Goal: Information Seeking & Learning: Learn about a topic

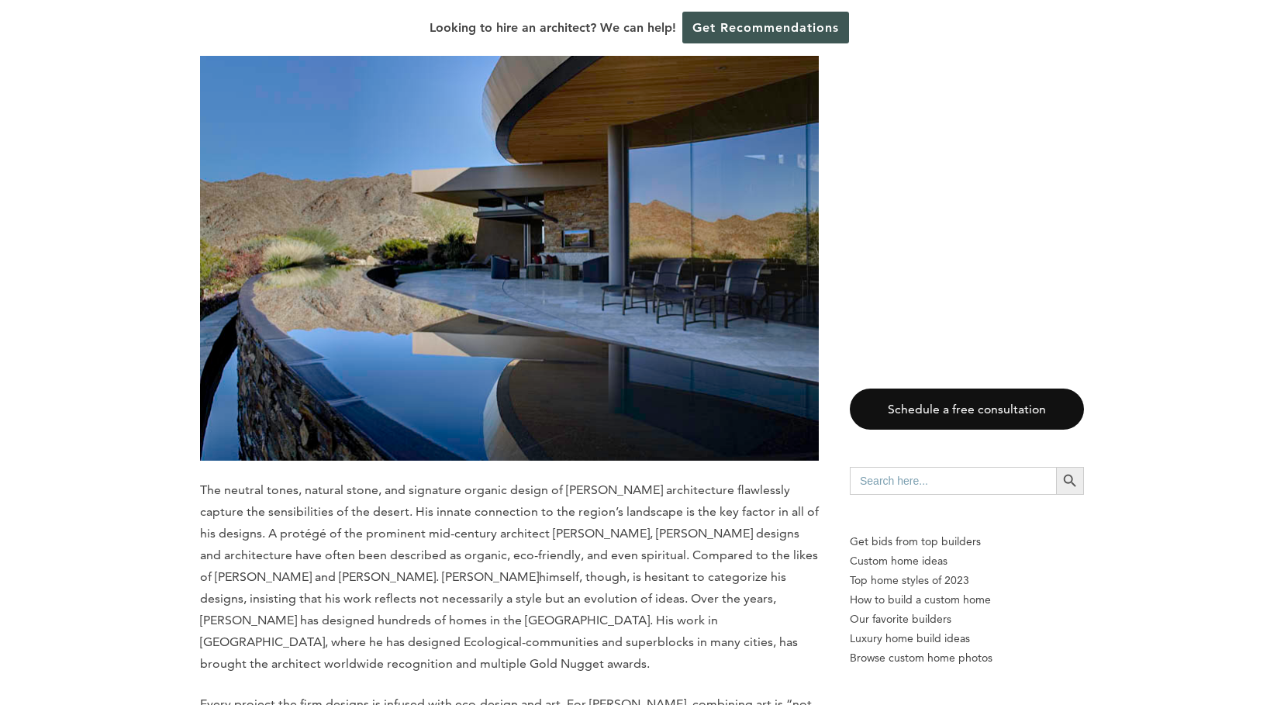
scroll to position [1446, 0]
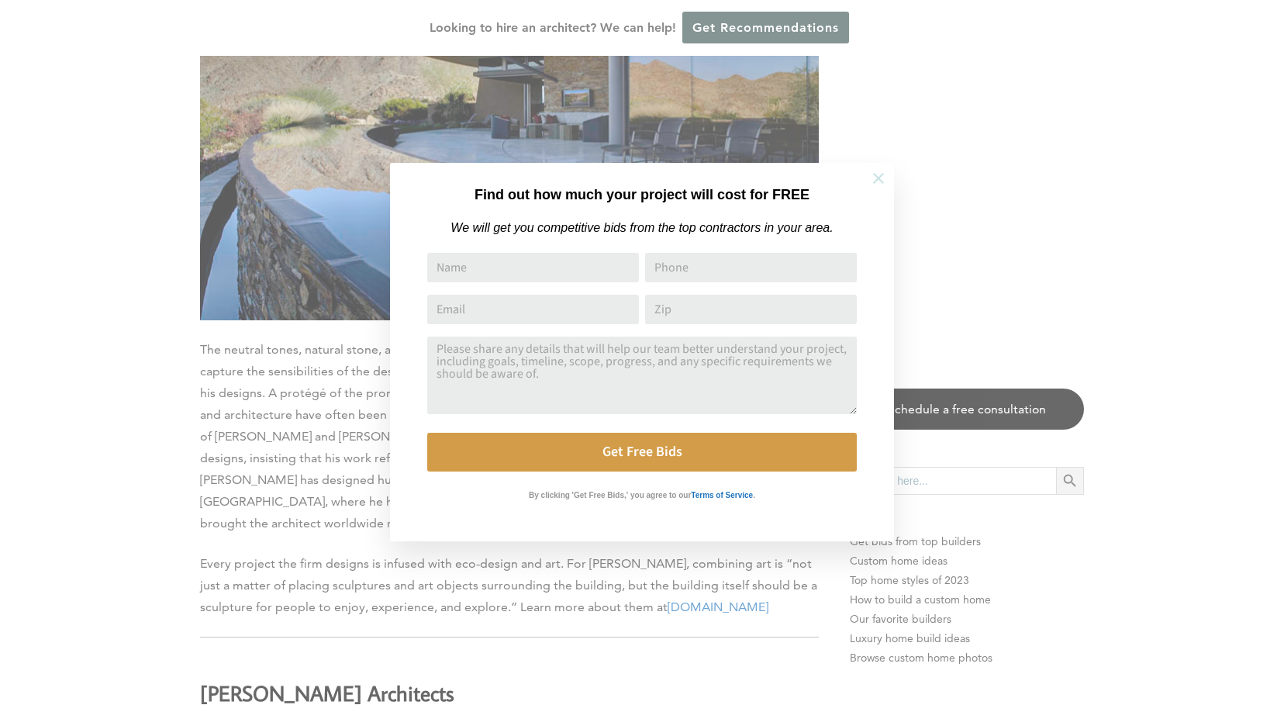
click at [878, 178] on icon at bounding box center [878, 178] width 11 height 11
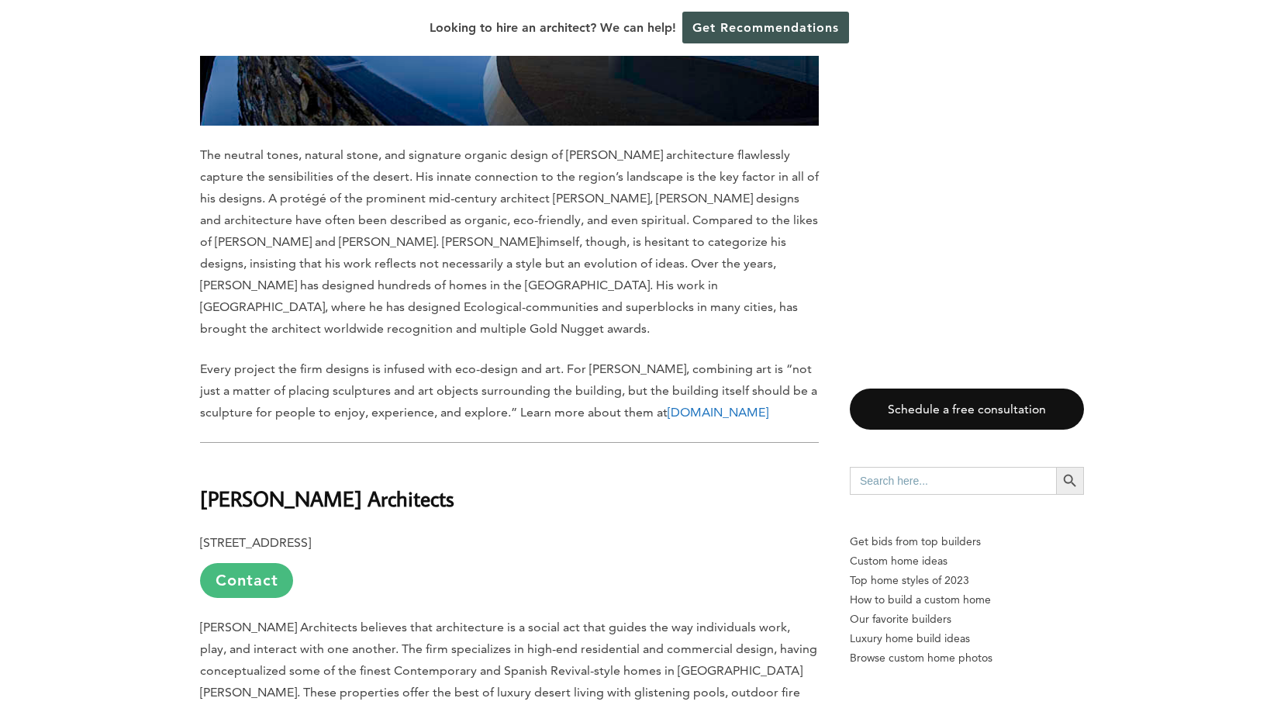
scroll to position [1659, 0]
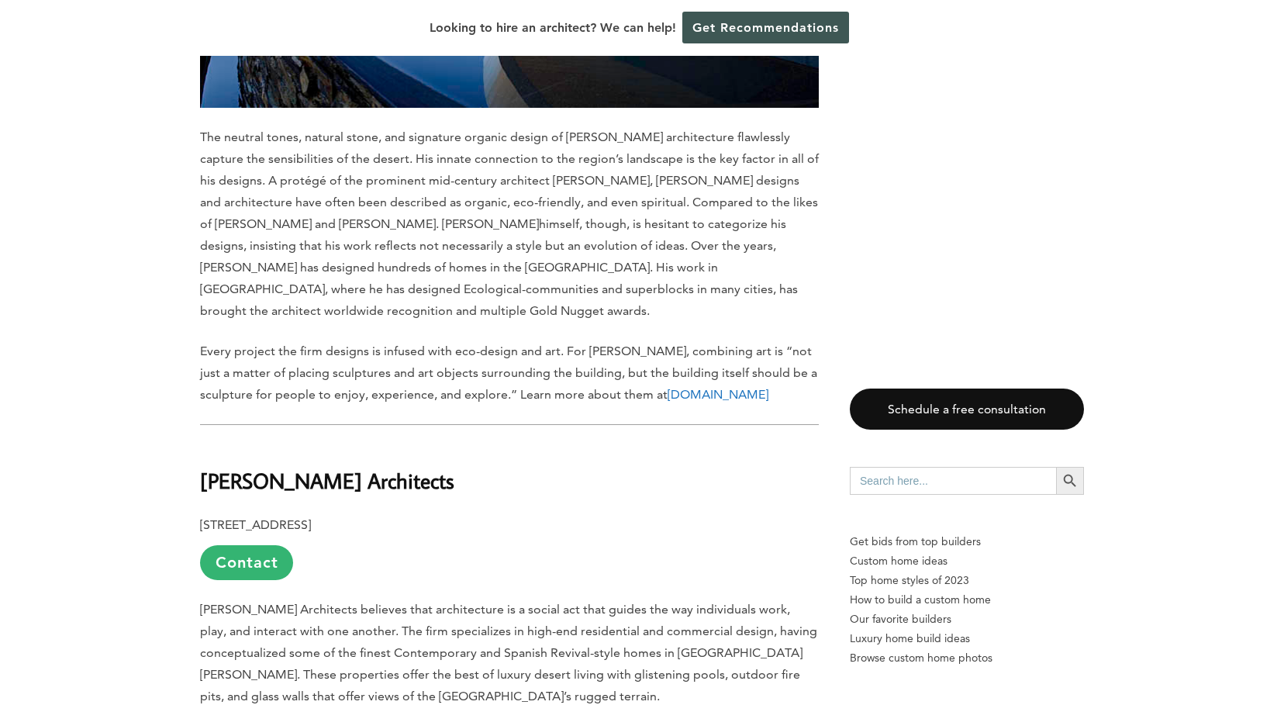
click at [668, 387] on link "[DOMAIN_NAME]" at bounding box center [718, 394] width 101 height 15
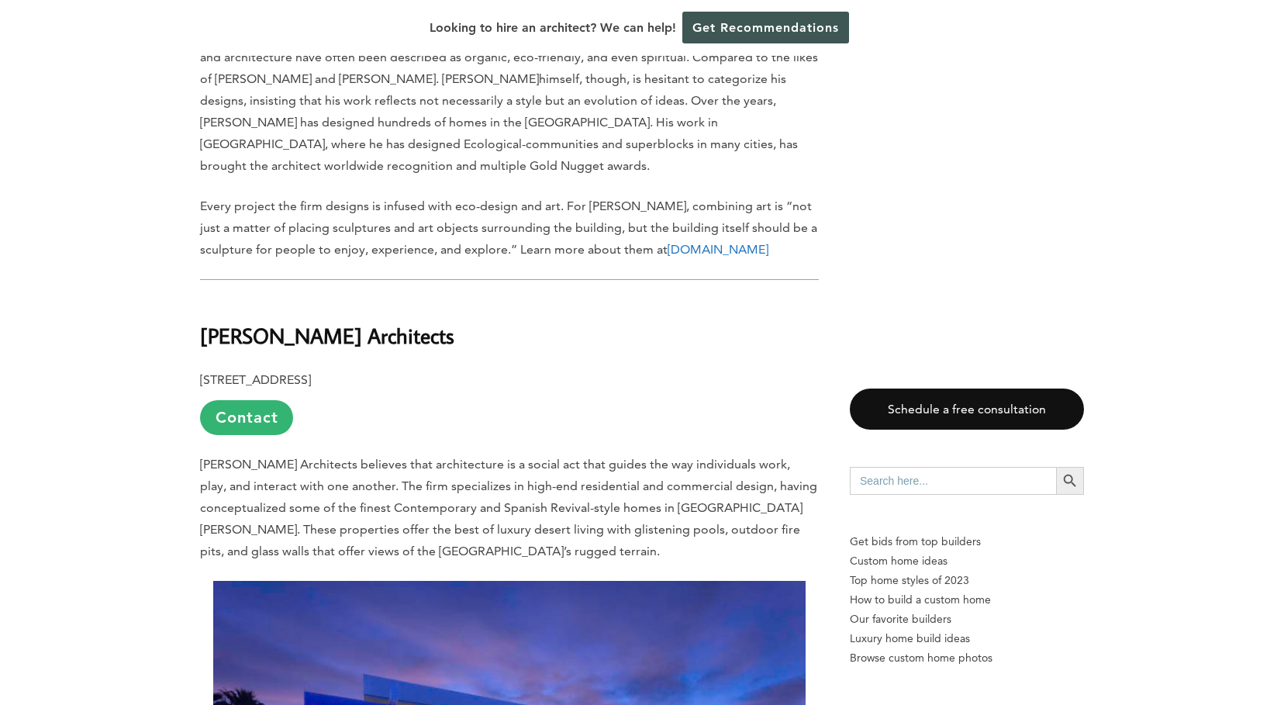
scroll to position [1938, 0]
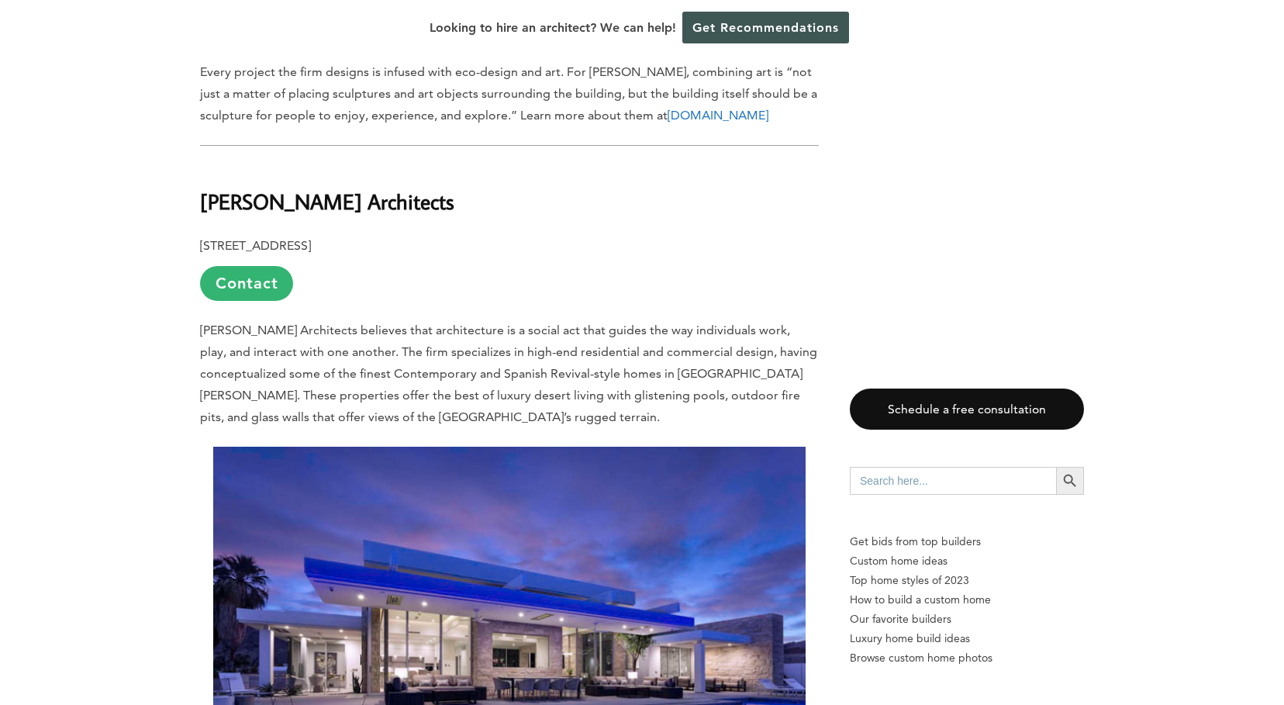
click at [236, 447] on img at bounding box center [509, 644] width 593 height 395
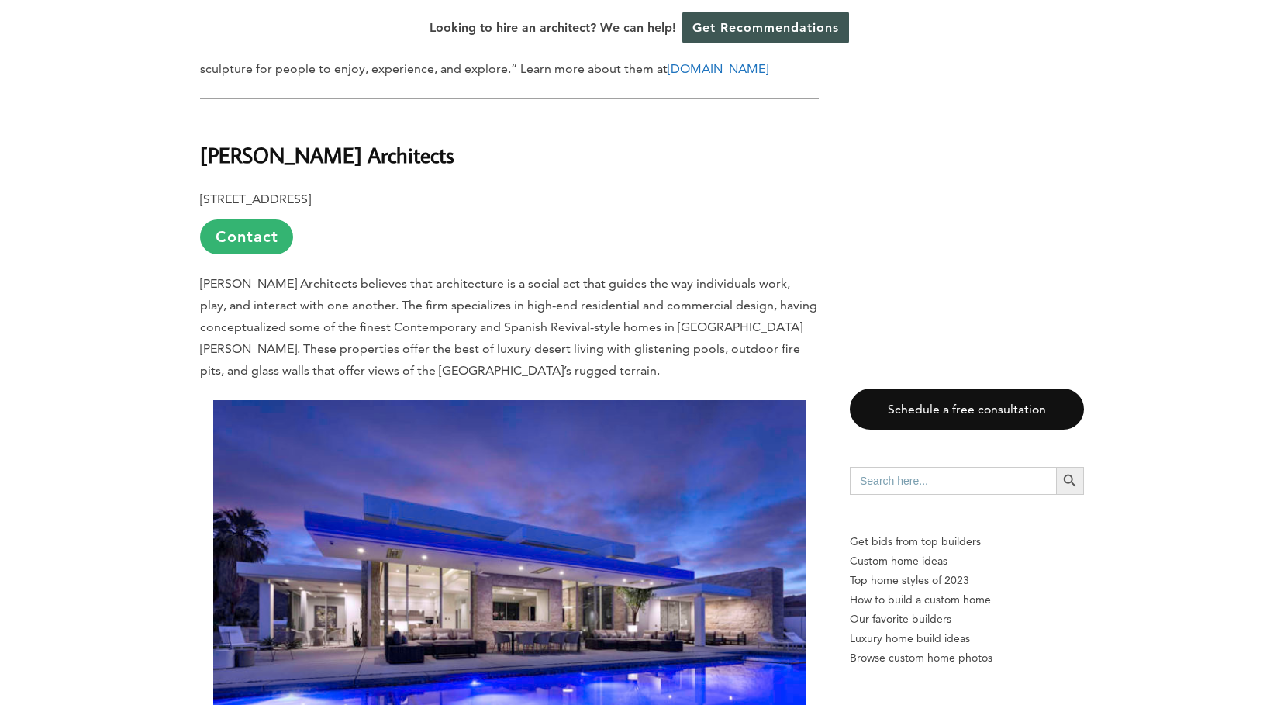
scroll to position [1993, 0]
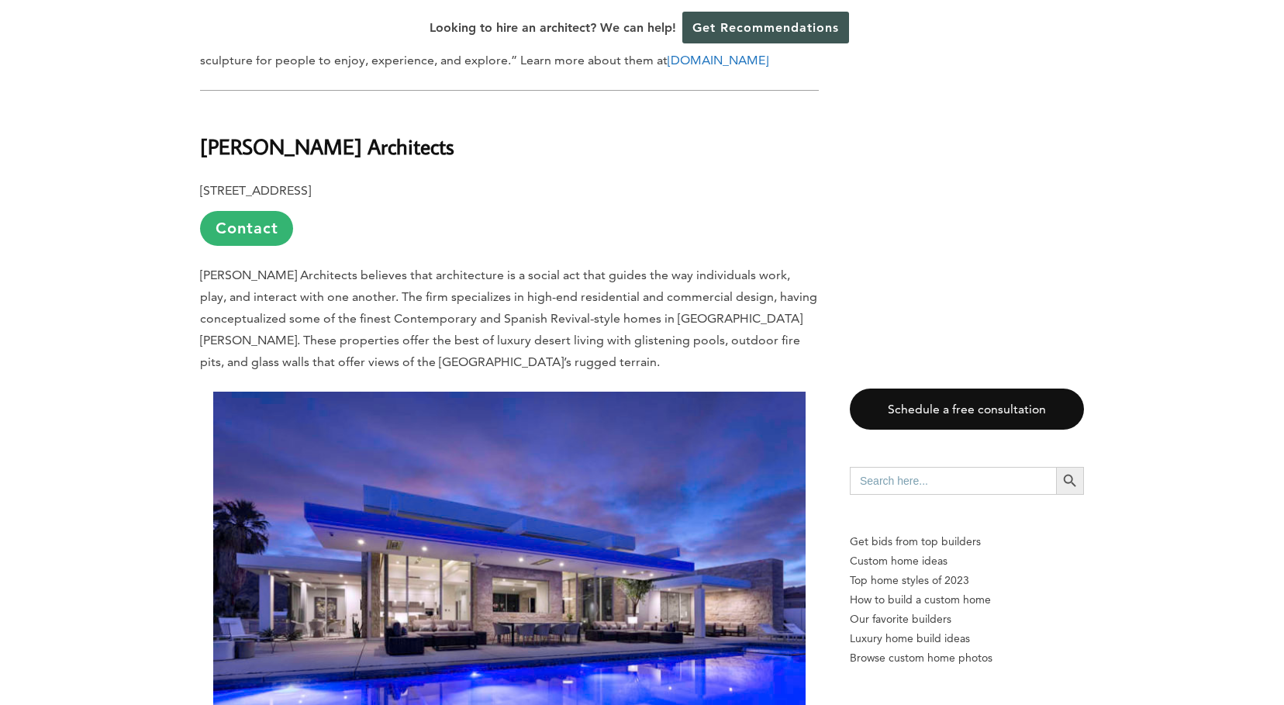
click at [236, 406] on img at bounding box center [509, 589] width 593 height 395
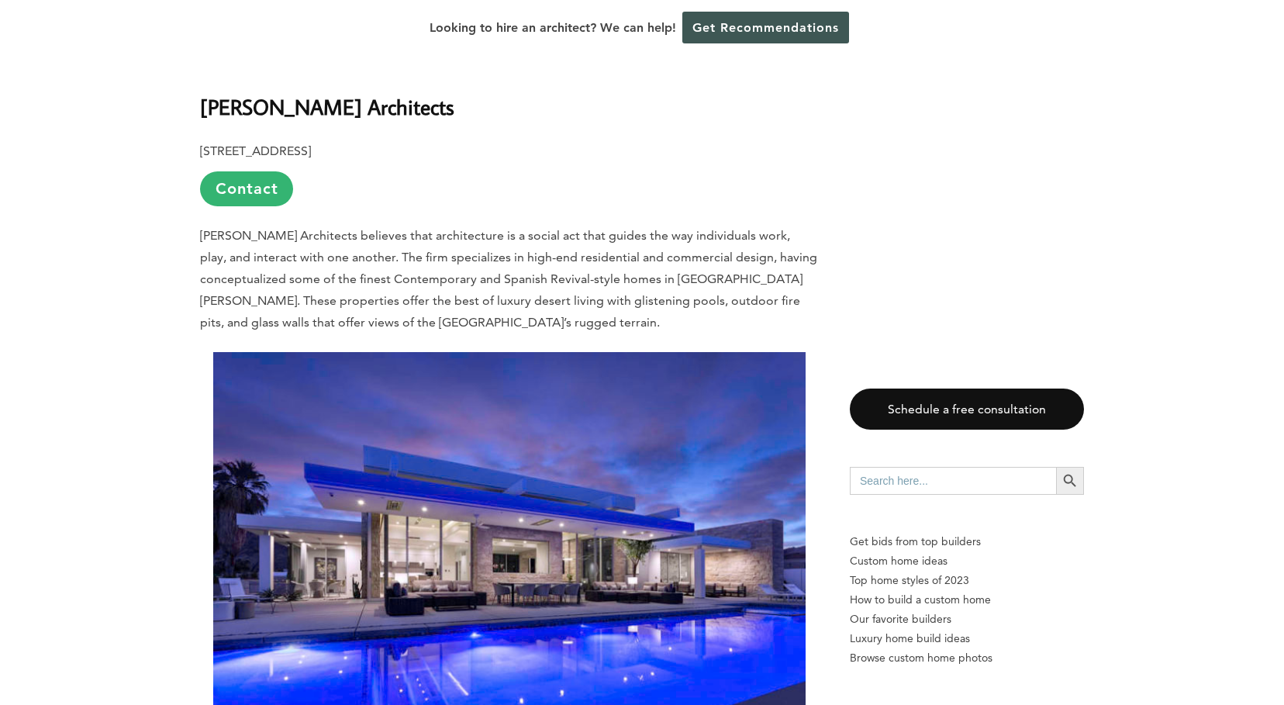
scroll to position [1934, 0]
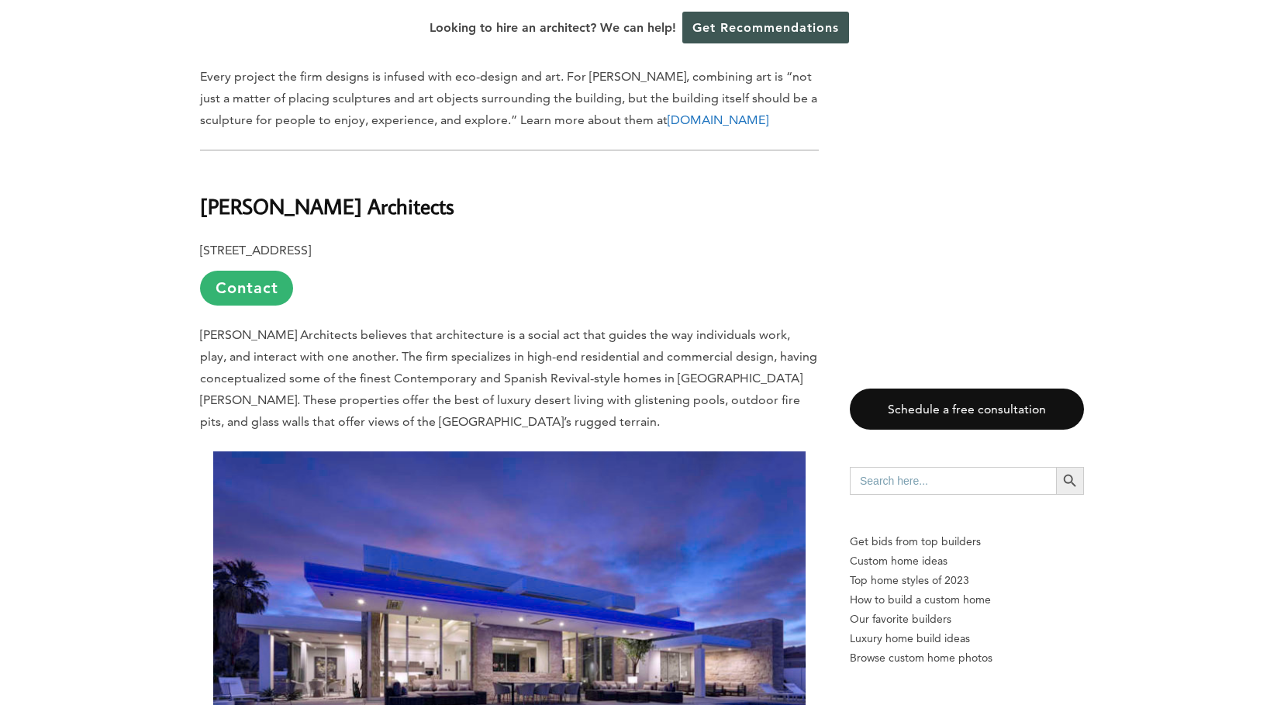
drag, startPoint x: 201, startPoint y: 140, endPoint x: 446, endPoint y: 146, distance: 245.1
click at [446, 169] on h2 "[PERSON_NAME] Architects" at bounding box center [509, 196] width 619 height 54
copy b "[PERSON_NAME] Architects"
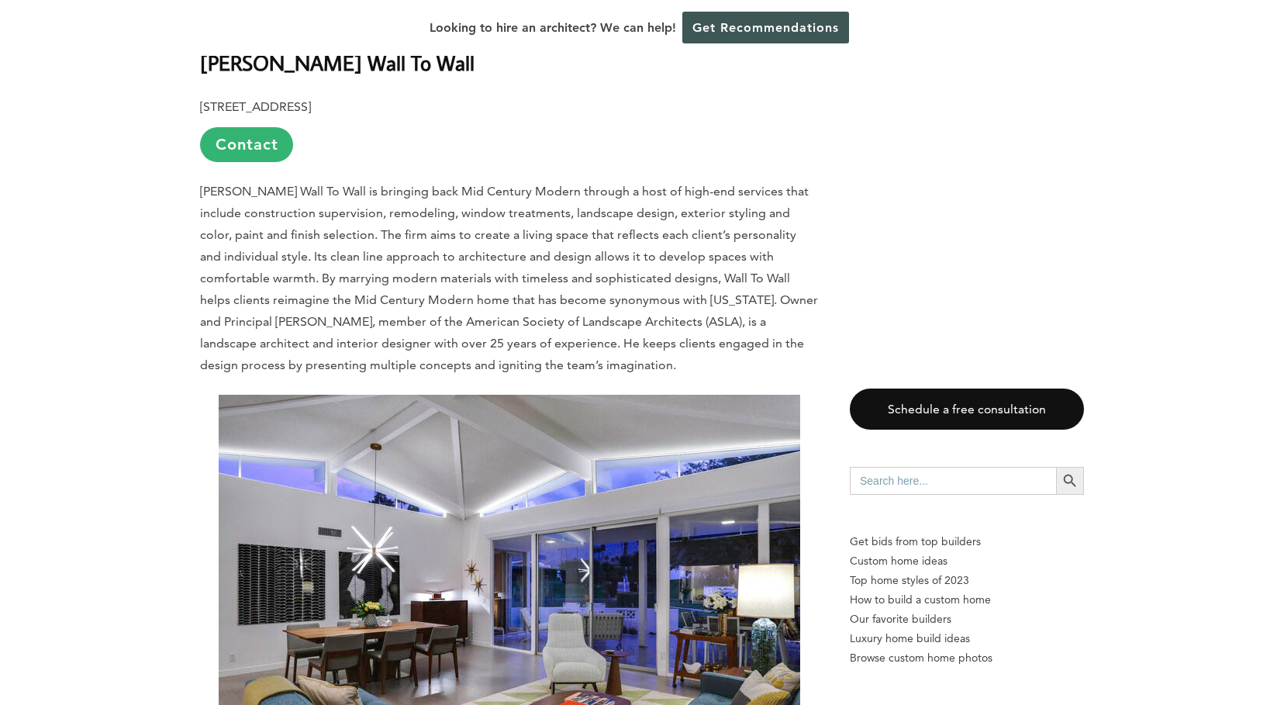
scroll to position [2832, 0]
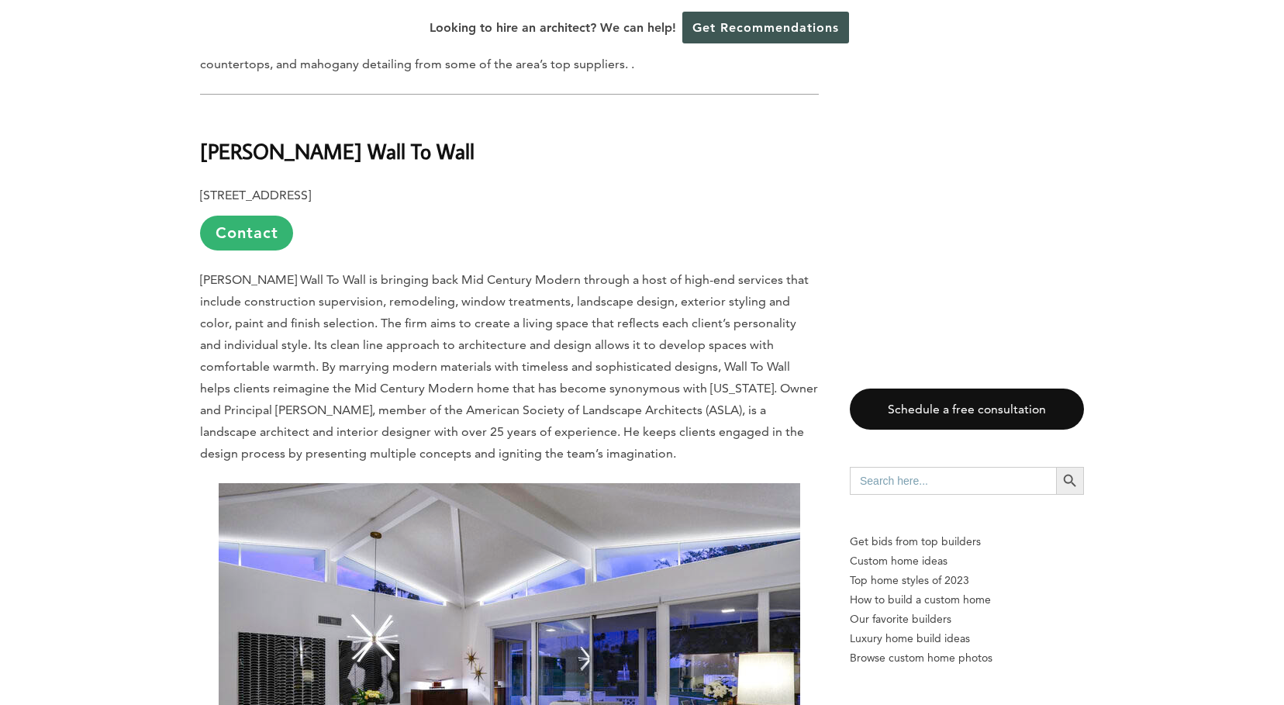
drag, startPoint x: 370, startPoint y: 207, endPoint x: 615, endPoint y: 393, distance: 307.8
click at [615, 393] on p "[PERSON_NAME] Wall To Wall is bringing back Mid Century Modern through a host o…" at bounding box center [509, 366] width 619 height 195
click at [550, 287] on p "[PERSON_NAME] Wall To Wall is bringing back Mid Century Modern through a host o…" at bounding box center [509, 366] width 619 height 195
drag, startPoint x: 199, startPoint y: 83, endPoint x: 494, endPoint y: 87, distance: 294.7
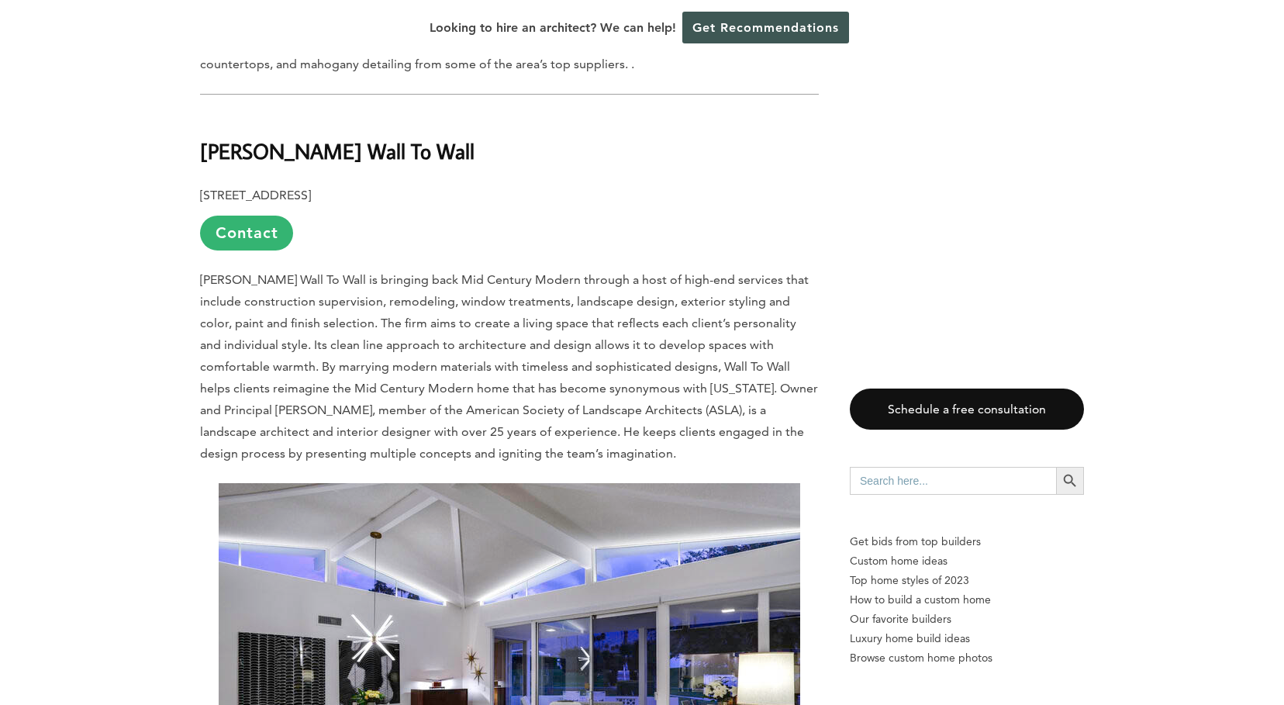
copy b "[PERSON_NAME] Wall To Wall"
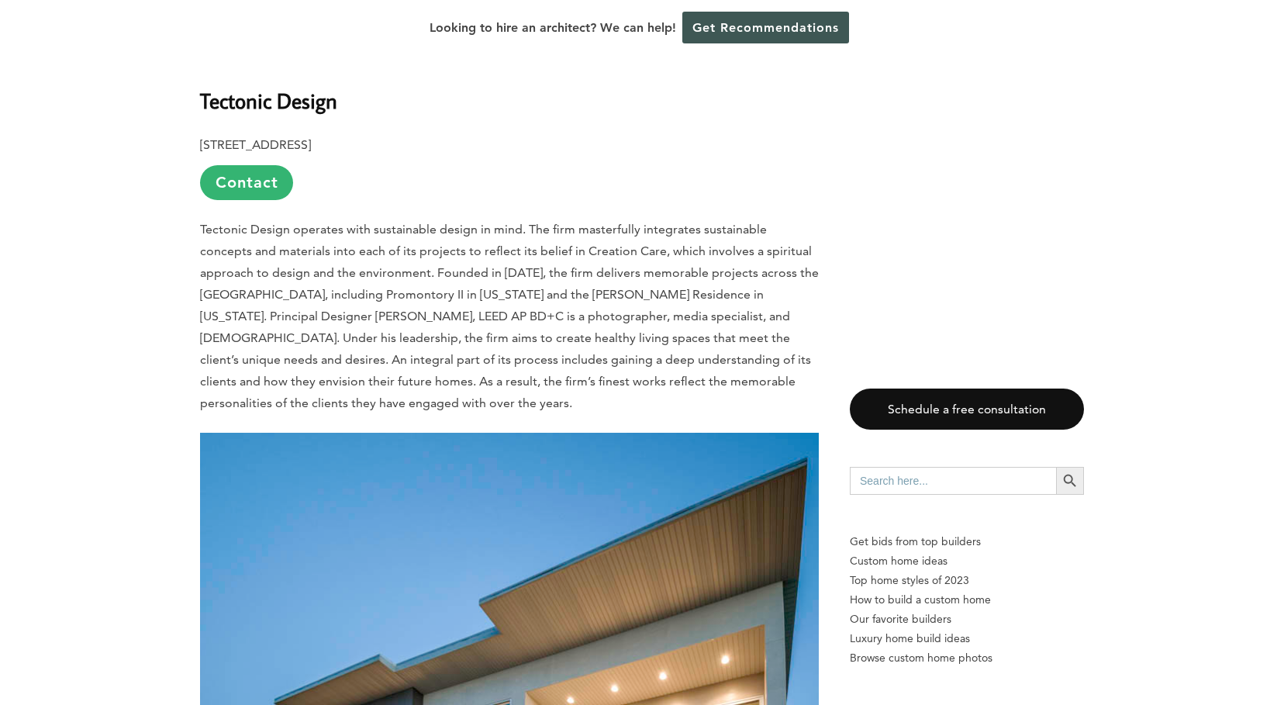
scroll to position [3668, 0]
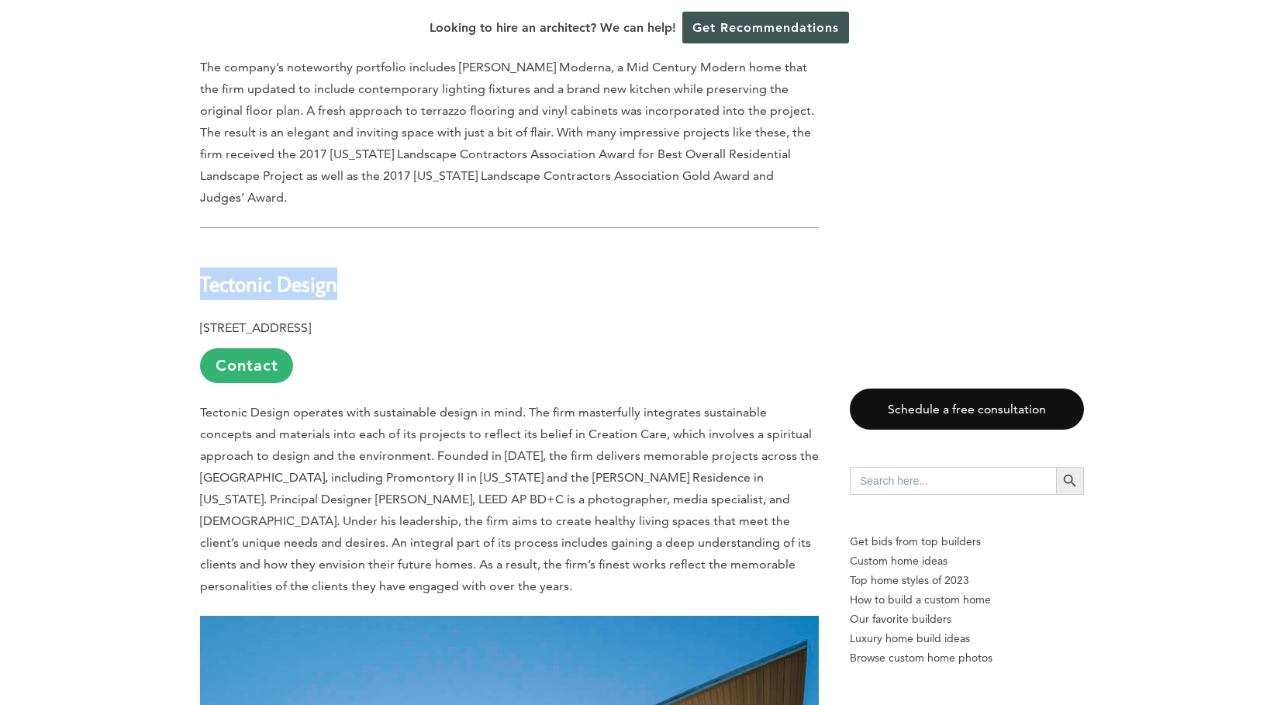
drag, startPoint x: 202, startPoint y: 195, endPoint x: 347, endPoint y: 195, distance: 144.3
click at [337, 270] on b "Tectonic Design" at bounding box center [268, 283] width 137 height 27
copy b "Tectonic Design"
click at [248, 348] on link "Contact" at bounding box center [246, 365] width 93 height 35
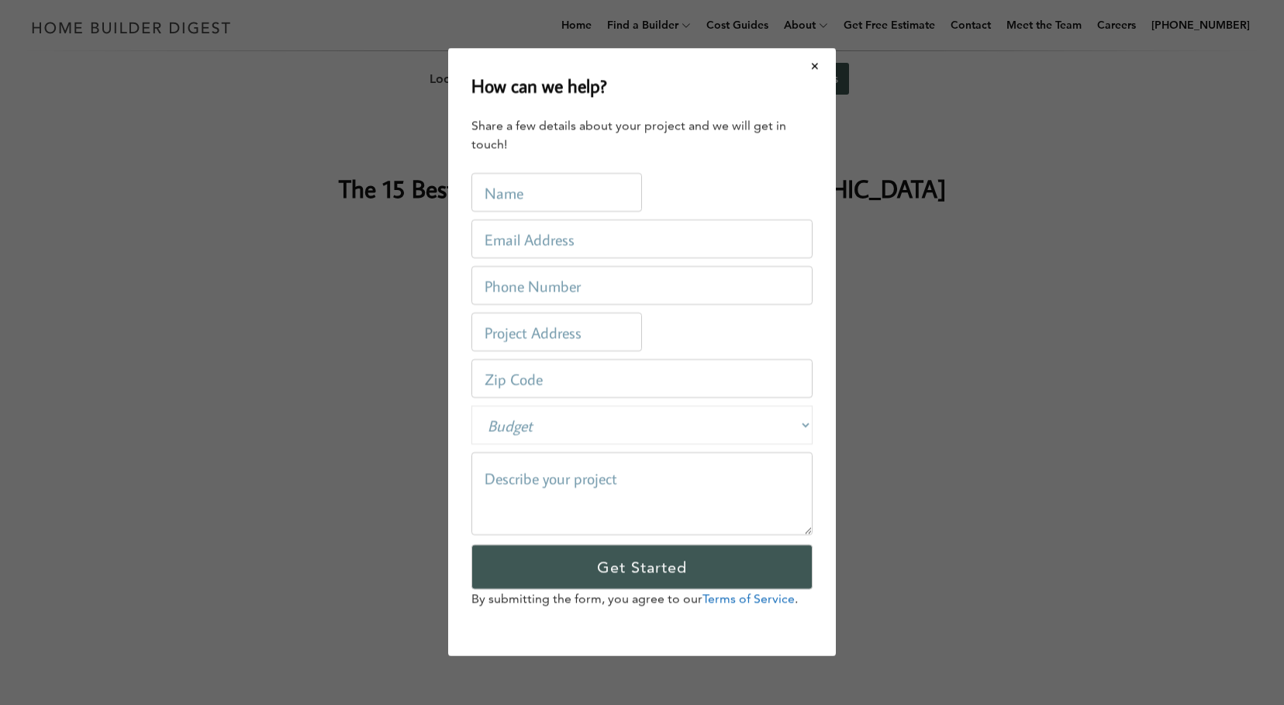
scroll to position [0, 0]
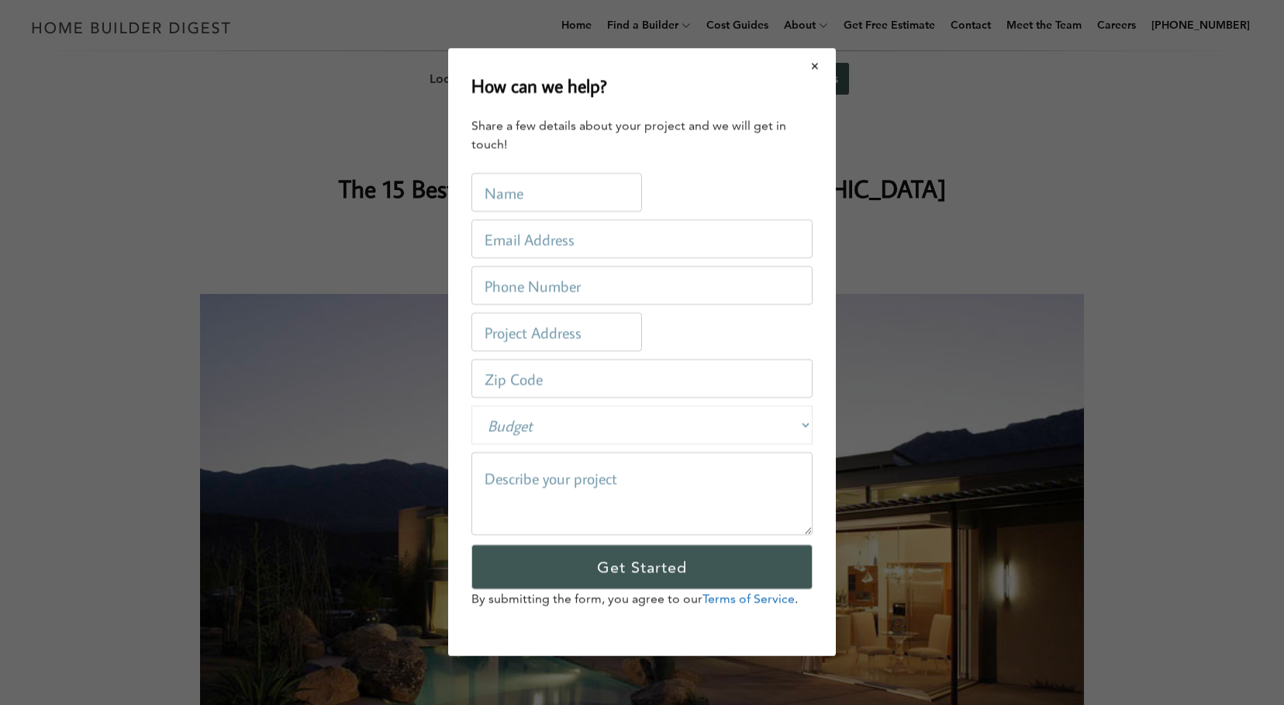
click at [816, 62] on button "Close modal" at bounding box center [815, 66] width 41 height 33
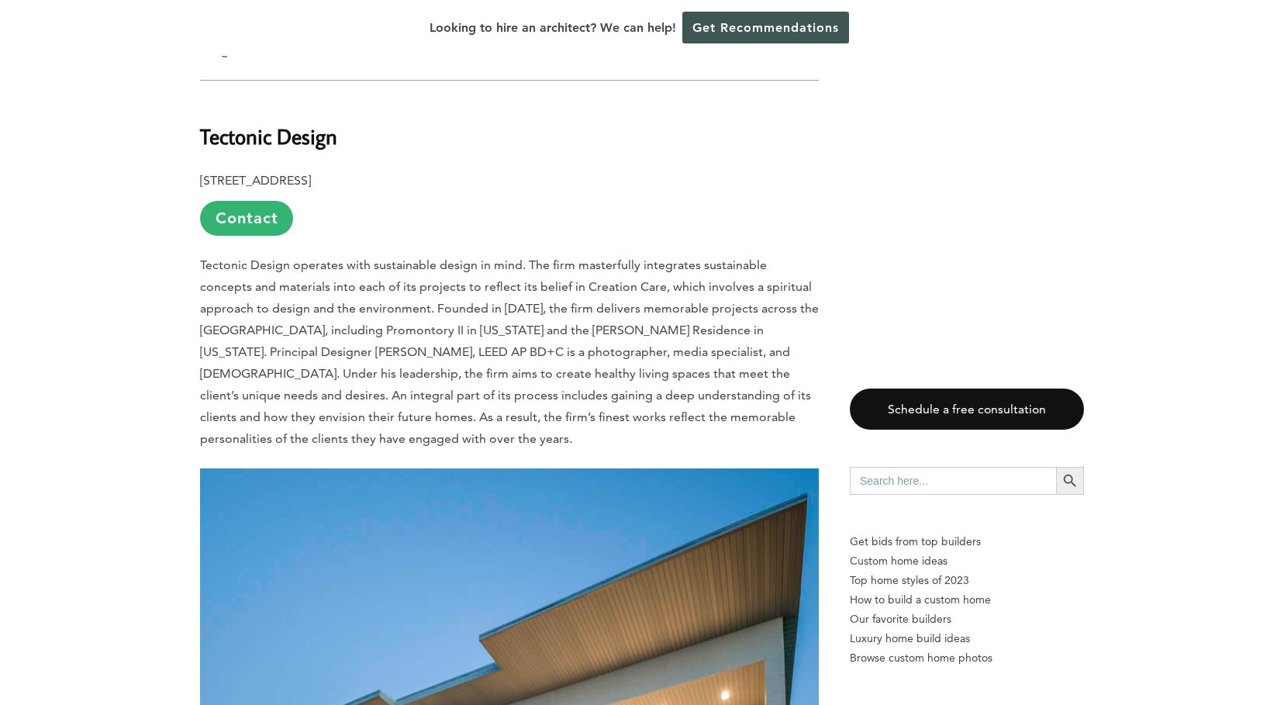
scroll to position [3855, 0]
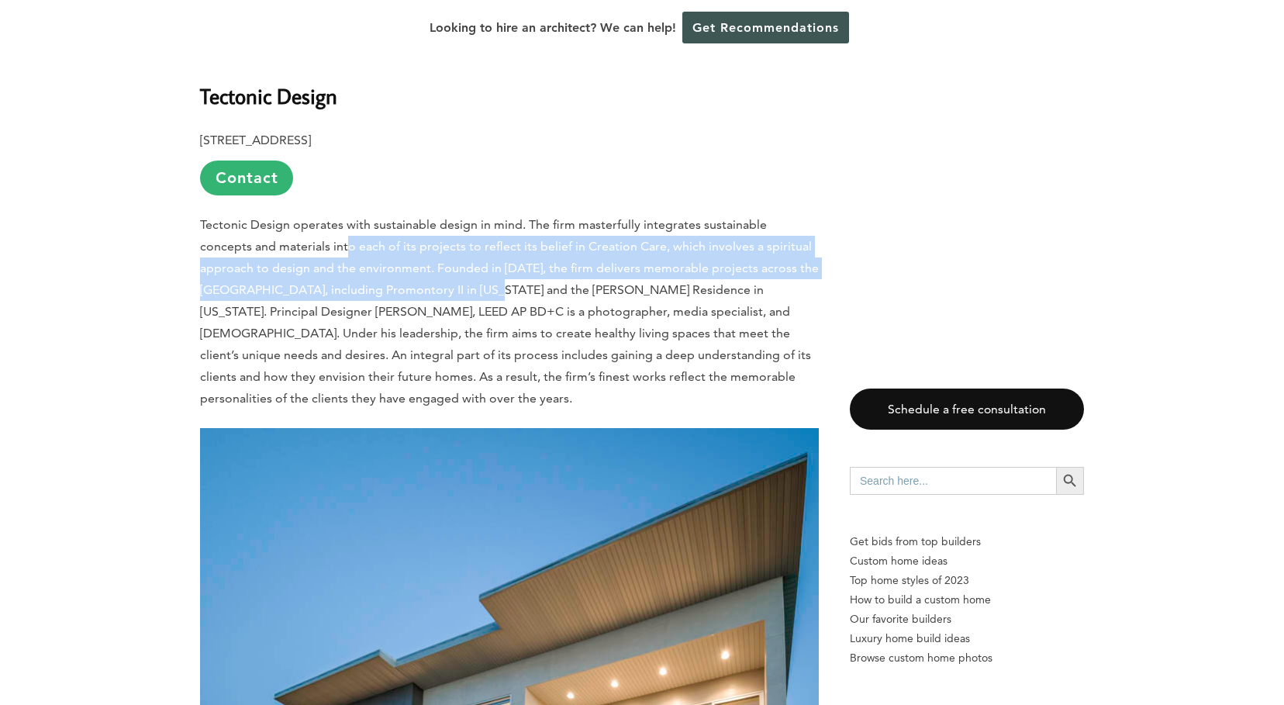
drag, startPoint x: 293, startPoint y: 154, endPoint x: 402, endPoint y: 198, distance: 116.9
click at [402, 217] on span "Tectonic Design operates with sustainable design in mind. The firm masterfully …" at bounding box center [509, 311] width 619 height 188
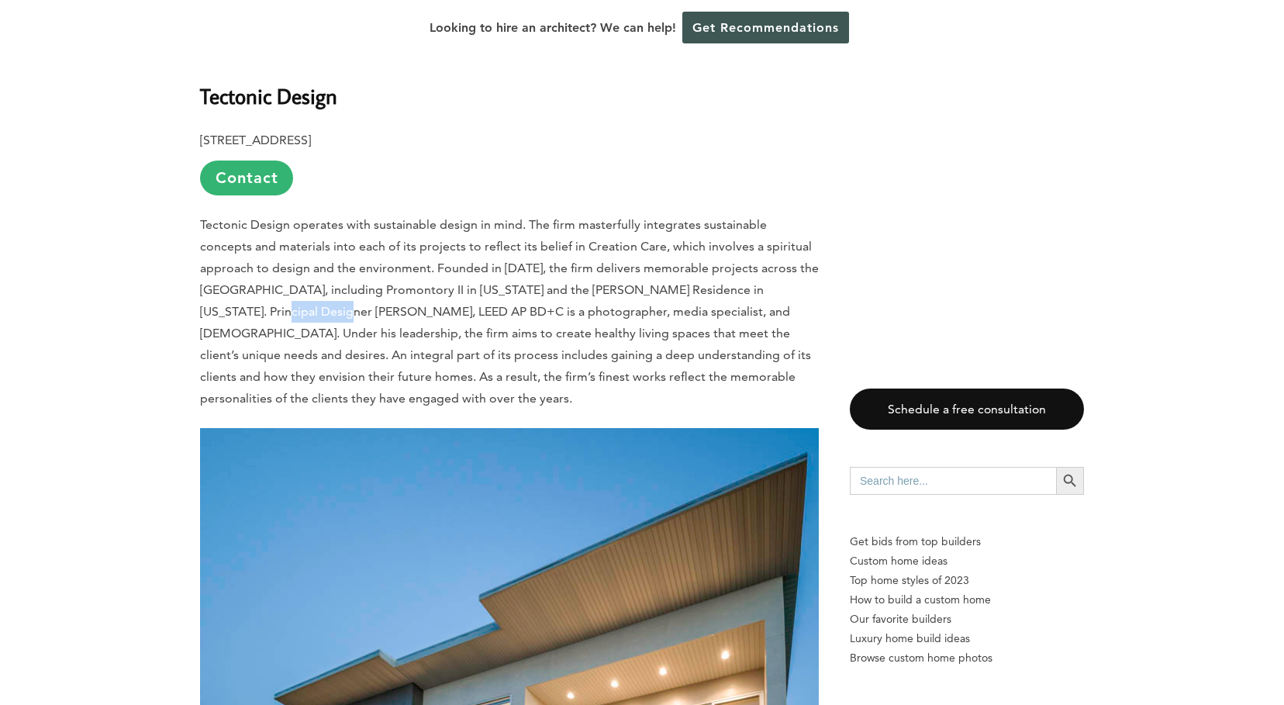
drag, startPoint x: 731, startPoint y: 195, endPoint x: 797, endPoint y: 197, distance: 65.9
click at [797, 217] on span "Tectonic Design operates with sustainable design in mind. The firm masterfully …" at bounding box center [509, 311] width 619 height 188
drag, startPoint x: 799, startPoint y: 199, endPoint x: 729, endPoint y: 203, distance: 69.9
click at [729, 217] on span "Tectonic Design operates with sustainable design in mind. The firm masterfully …" at bounding box center [509, 311] width 619 height 188
copy span "[PERSON_NAME]"
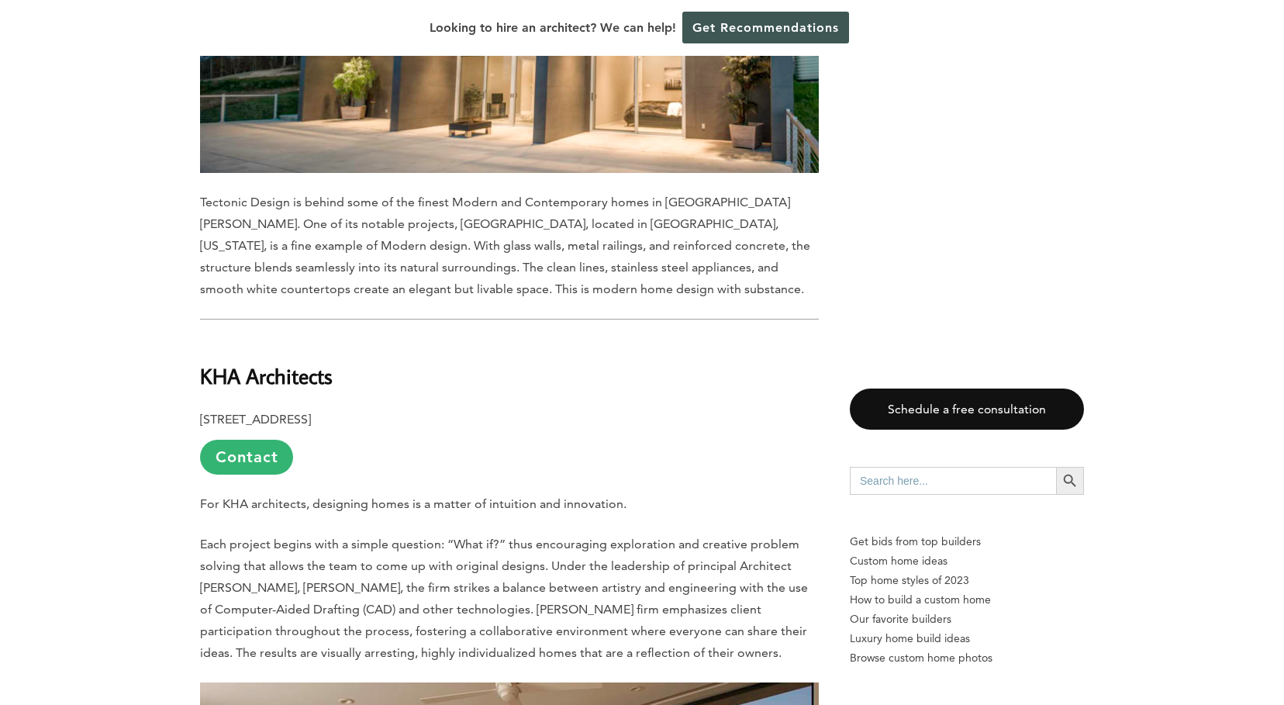
scroll to position [4729, 0]
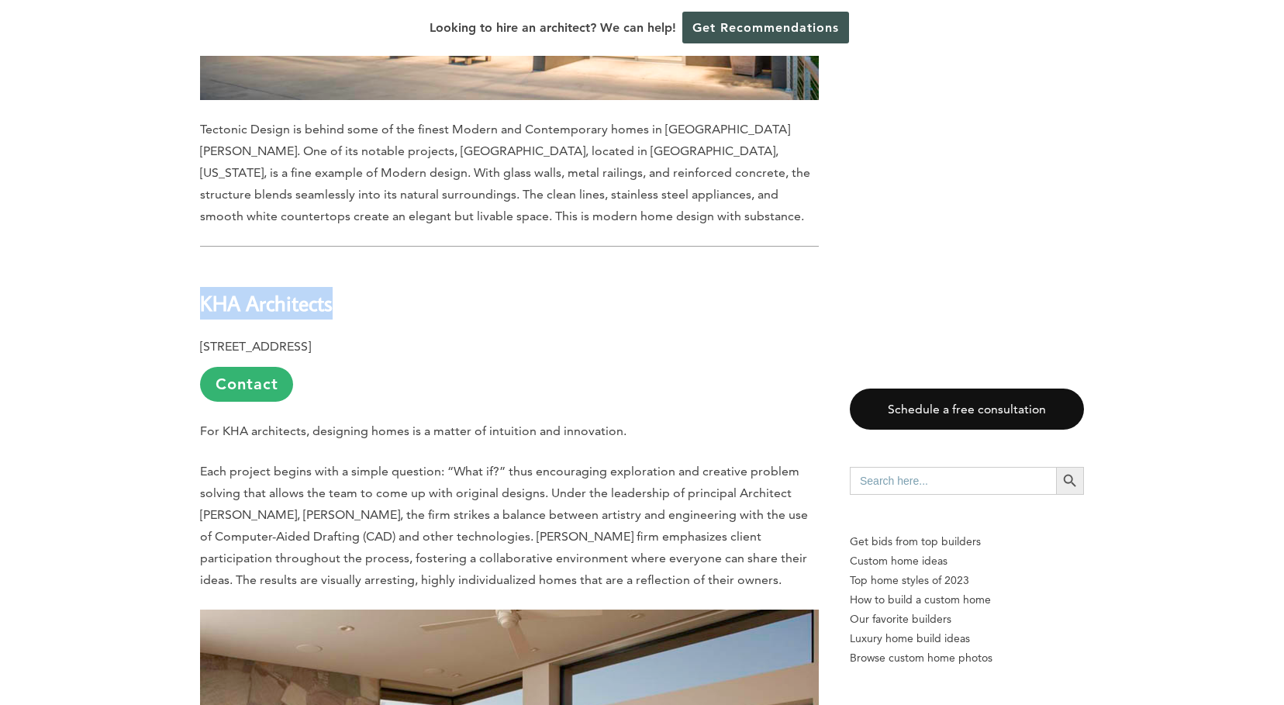
drag, startPoint x: 202, startPoint y: 189, endPoint x: 348, endPoint y: 185, distance: 145.9
click at [349, 265] on h2 "KHA Architects" at bounding box center [509, 292] width 619 height 54
copy b "KHA Architects"
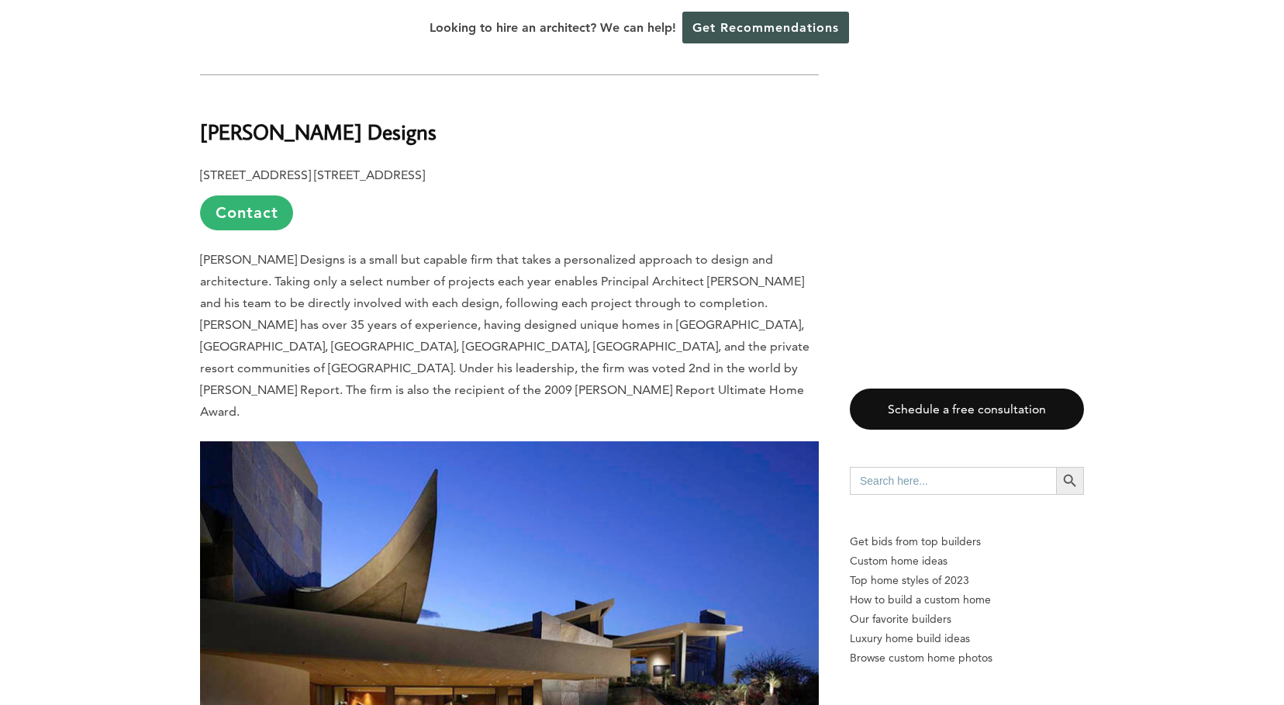
scroll to position [5909, 0]
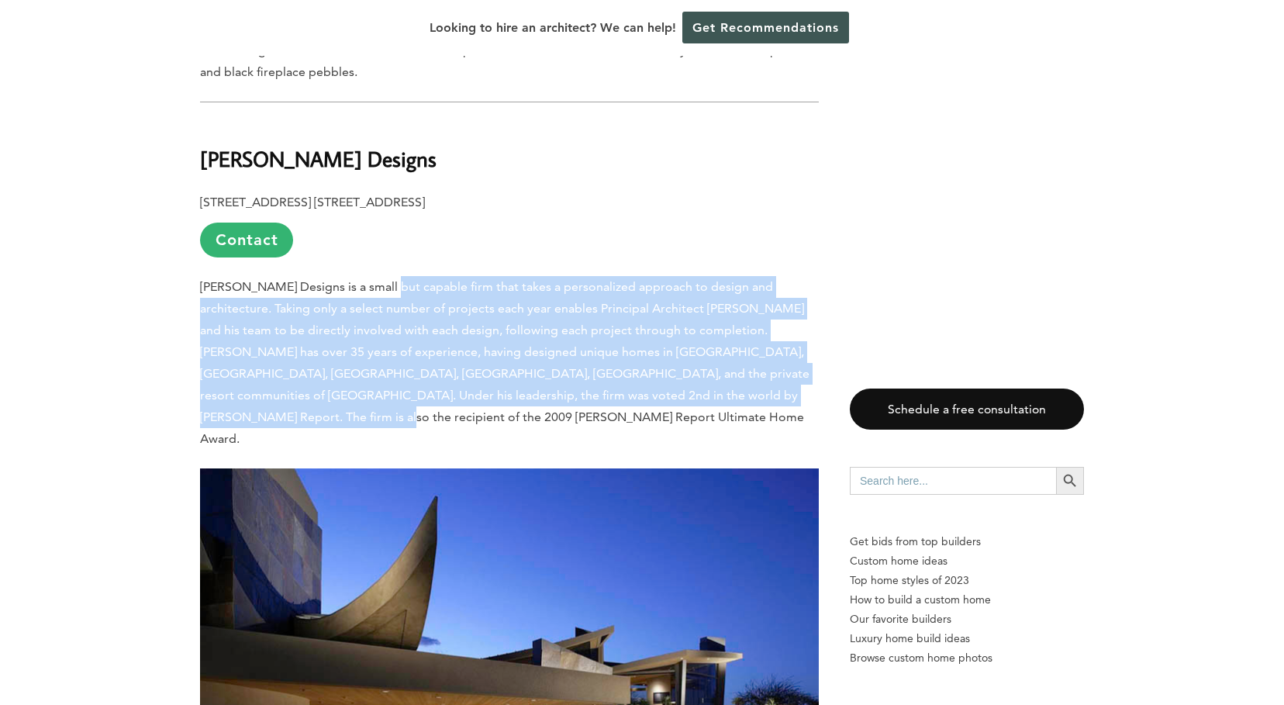
drag, startPoint x: 383, startPoint y: 172, endPoint x: 712, endPoint y: 282, distance: 346.8
click at [713, 282] on p "[PERSON_NAME] Designs is a small but capable firm that takes a personalized app…" at bounding box center [509, 363] width 619 height 174
click at [361, 279] on span "[PERSON_NAME] Designs is a small but capable firm that takes a personalized app…" at bounding box center [505, 362] width 610 height 167
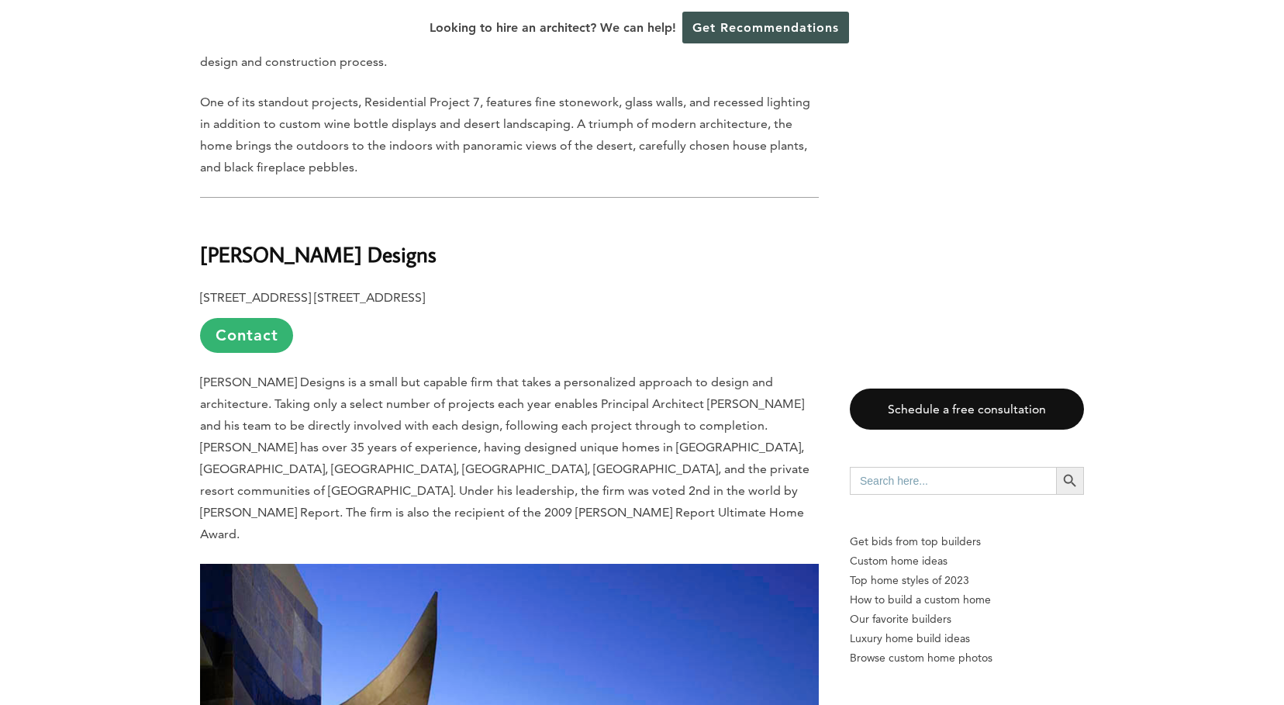
scroll to position [5795, 0]
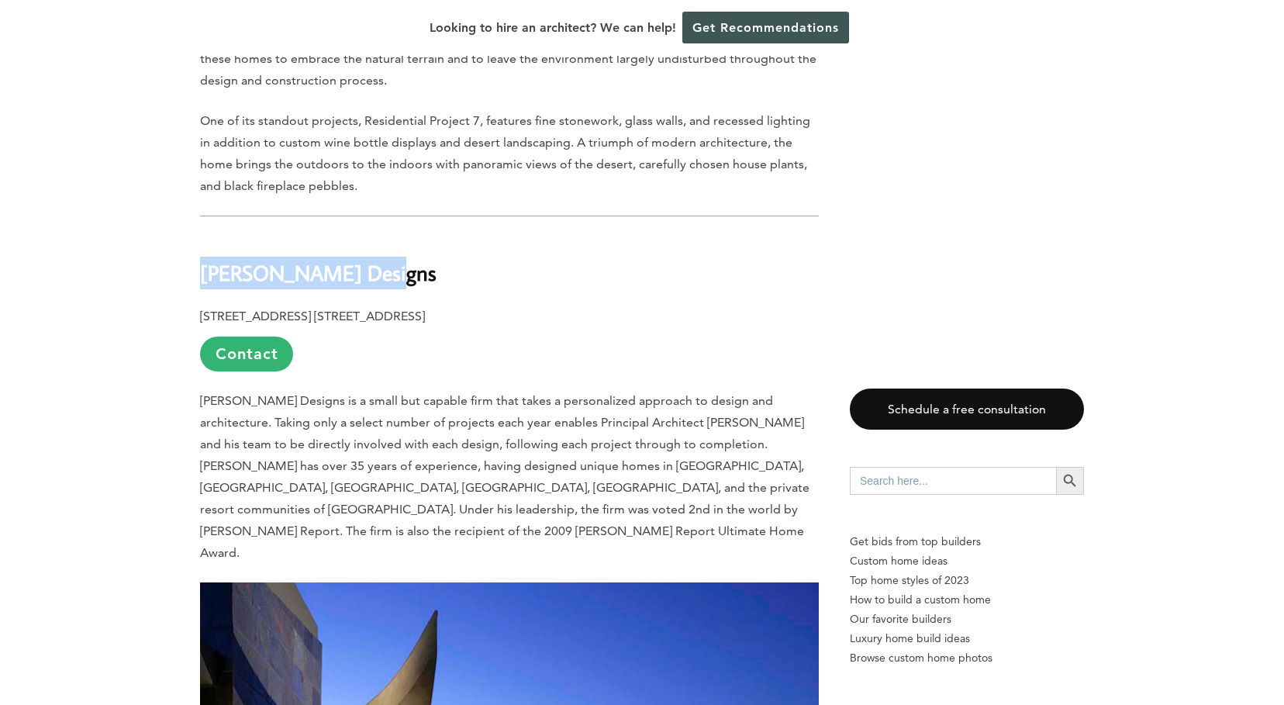
drag, startPoint x: 201, startPoint y: 158, endPoint x: 383, endPoint y: 164, distance: 182.4
click at [383, 235] on h2 "[PERSON_NAME] Designs" at bounding box center [509, 262] width 619 height 54
copy b "[PERSON_NAME] Designs"
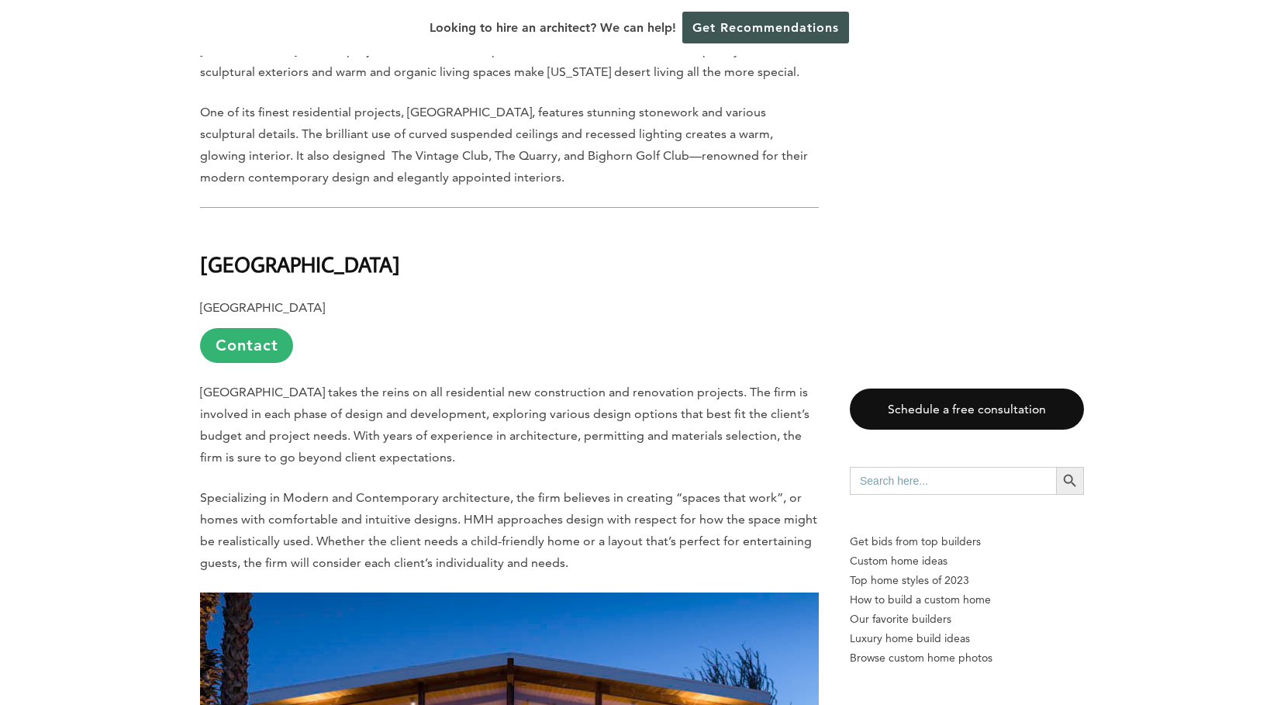
scroll to position [6793, 0]
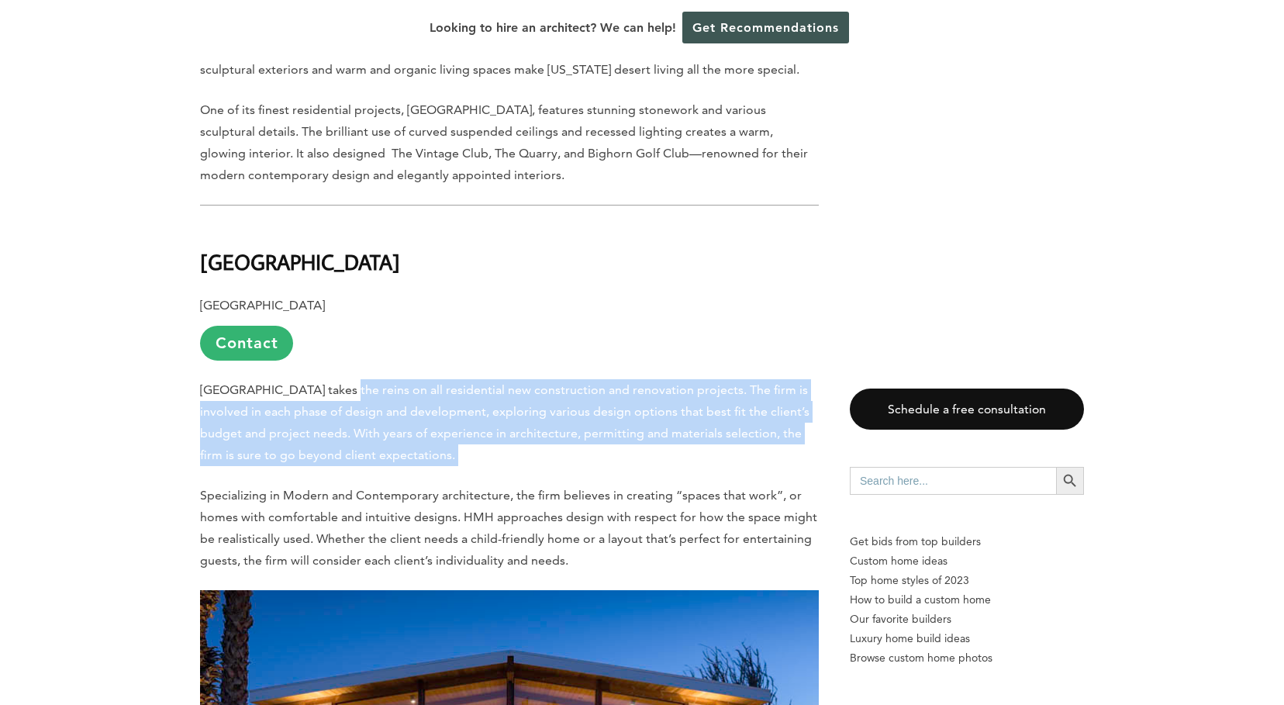
drag, startPoint x: 346, startPoint y: 230, endPoint x: 485, endPoint y: 326, distance: 168.9
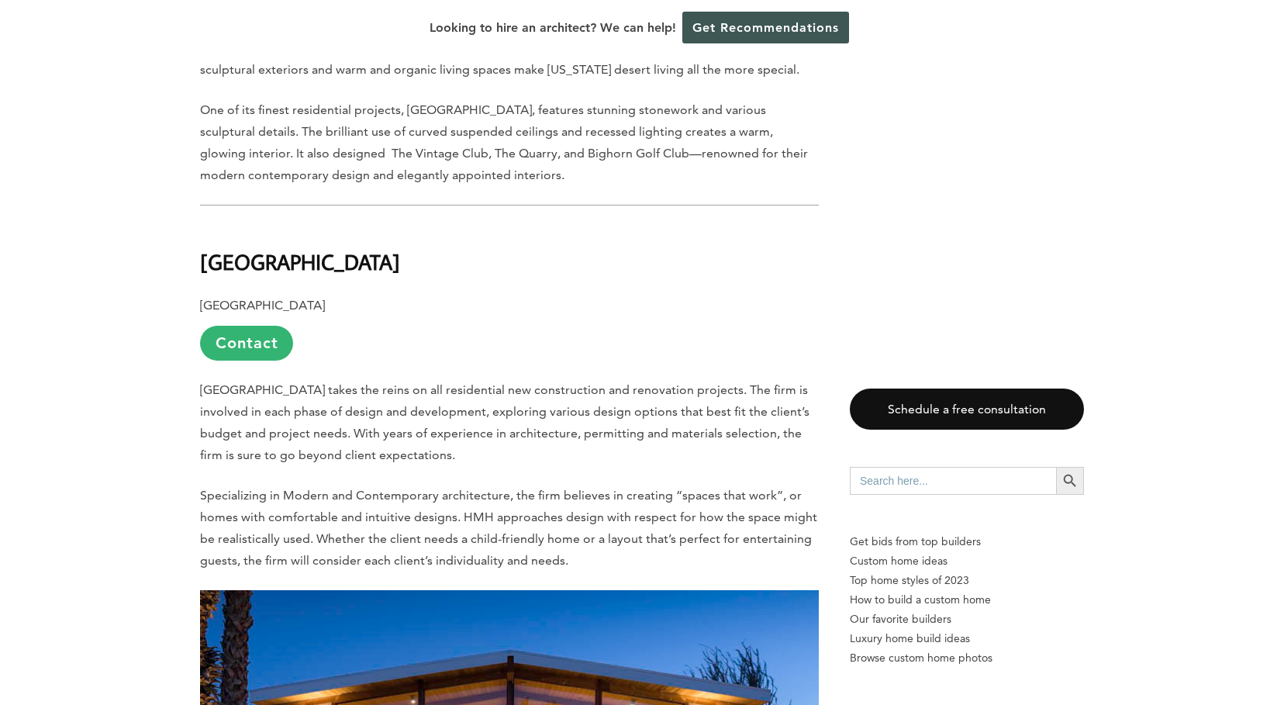
drag, startPoint x: 341, startPoint y: 251, endPoint x: 457, endPoint y: 297, distance: 124.6
click at [457, 379] on p "[GEOGRAPHIC_DATA] takes the reins on all residential new construction and renov…" at bounding box center [509, 422] width 619 height 87
click at [456, 379] on p "[GEOGRAPHIC_DATA] takes the reins on all residential new construction and renov…" at bounding box center [509, 422] width 619 height 87
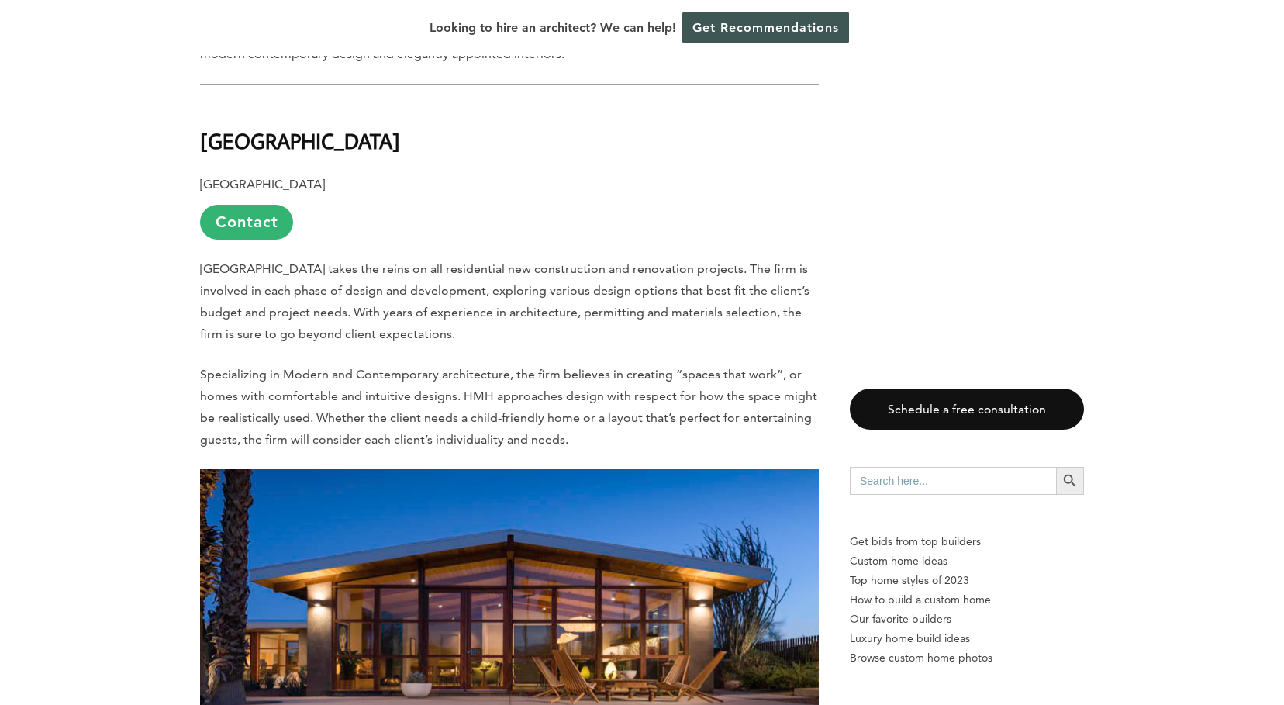
scroll to position [6962, 0]
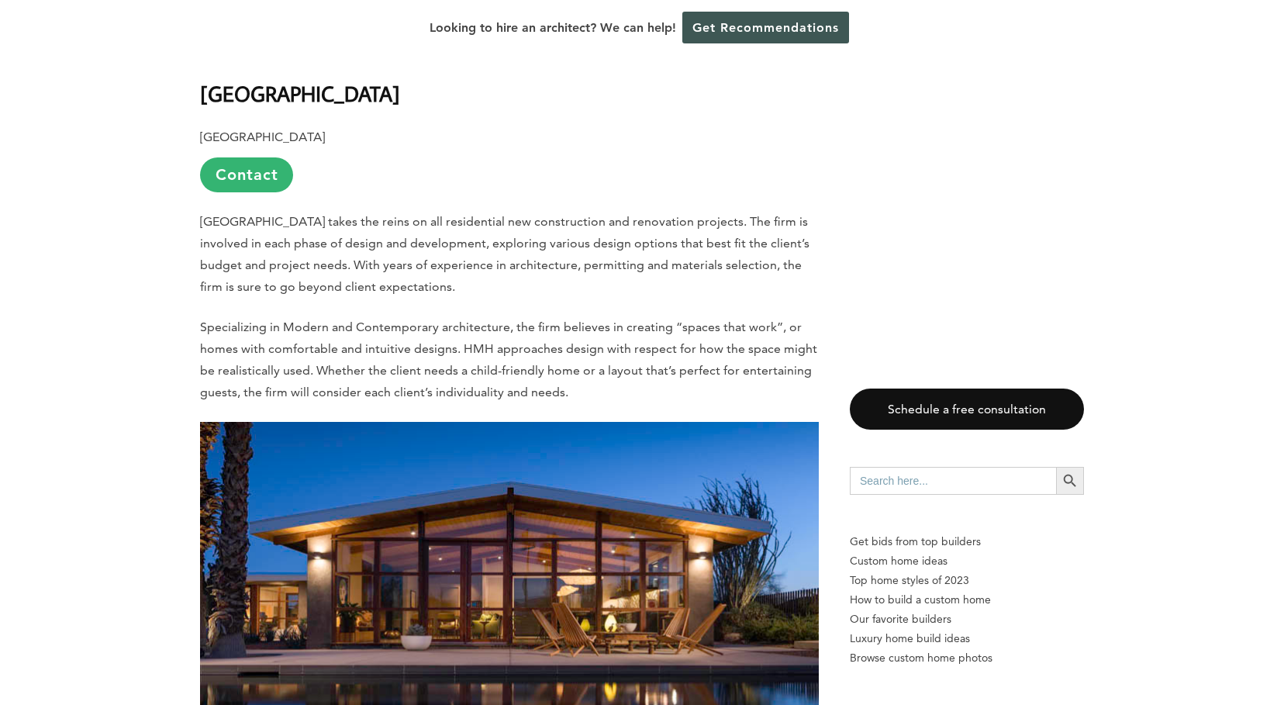
drag, startPoint x: 506, startPoint y: 164, endPoint x: 564, endPoint y: 234, distance: 91.0
click at [565, 320] on span "Specializing in Modern and Contemporary architecture, the firm believes in crea…" at bounding box center [508, 360] width 617 height 80
click at [564, 320] on span "Specializing in Modern and Contemporary architecture, the firm believes in crea…" at bounding box center [508, 360] width 617 height 80
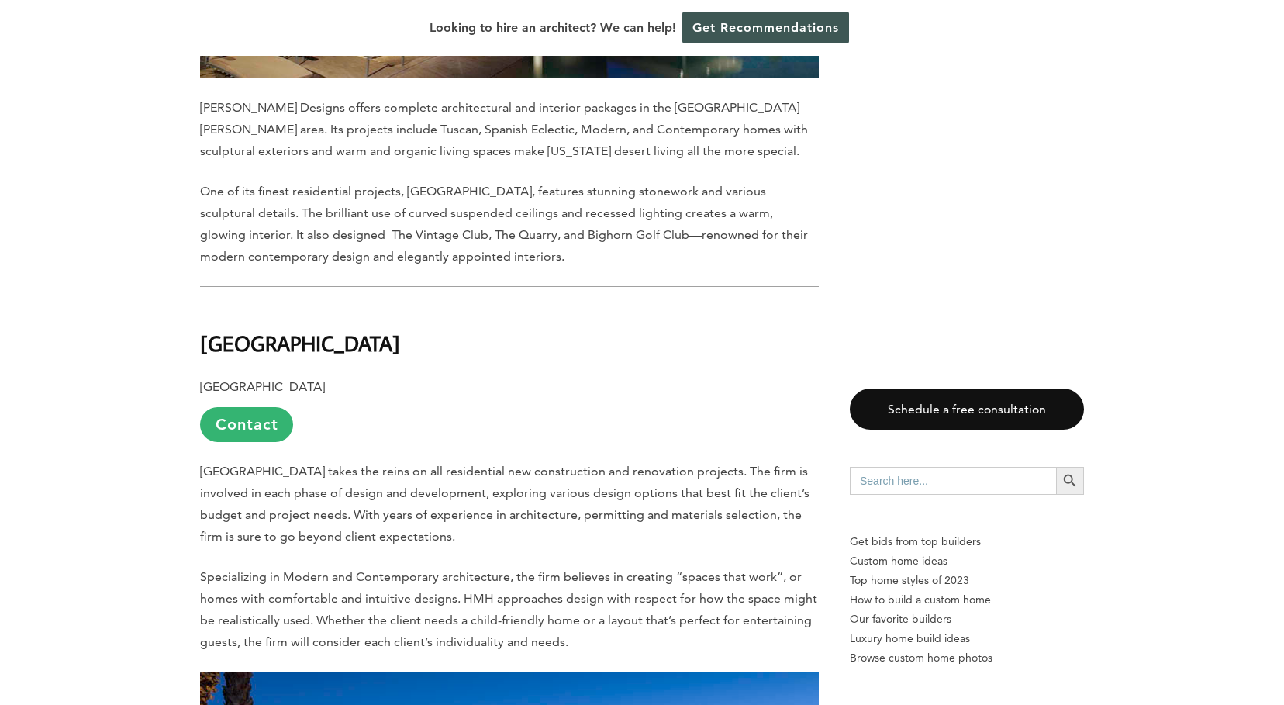
scroll to position [6708, 0]
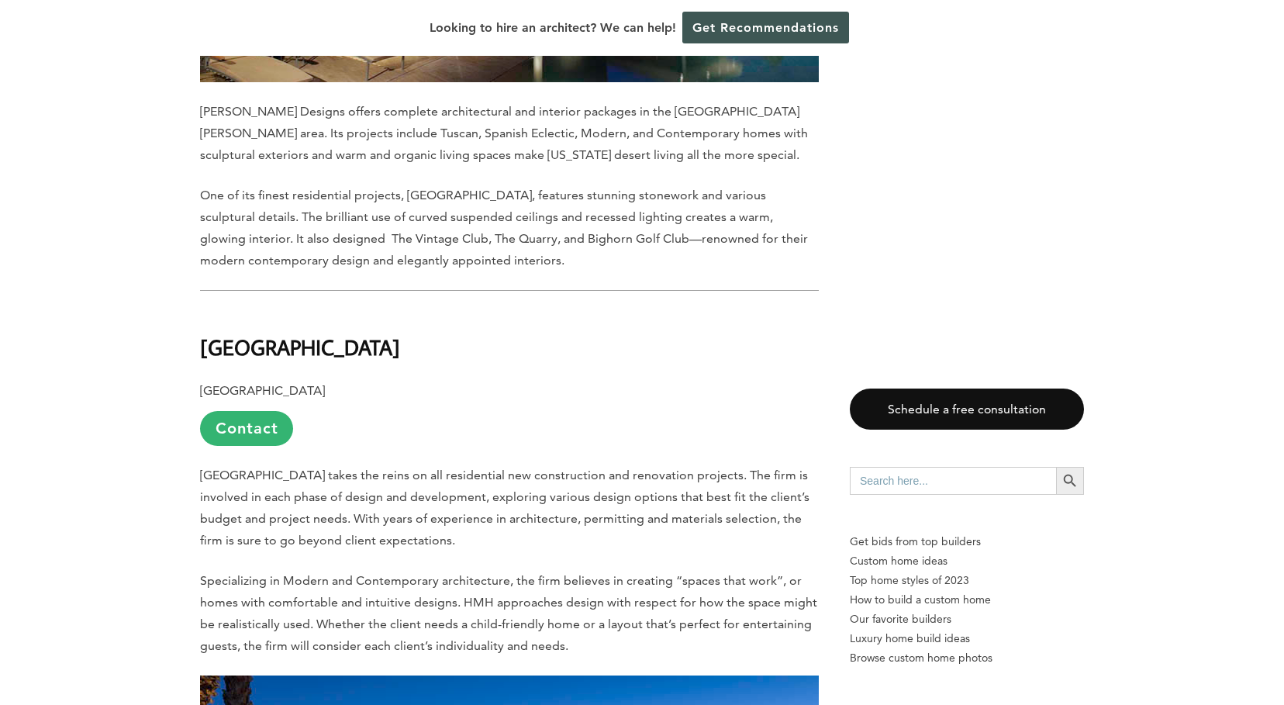
drag, startPoint x: 202, startPoint y: 191, endPoint x: 396, endPoint y: 199, distance: 194.8
click at [396, 334] on b "[GEOGRAPHIC_DATA]" at bounding box center [300, 347] width 200 height 27
copy b "[GEOGRAPHIC_DATA]"
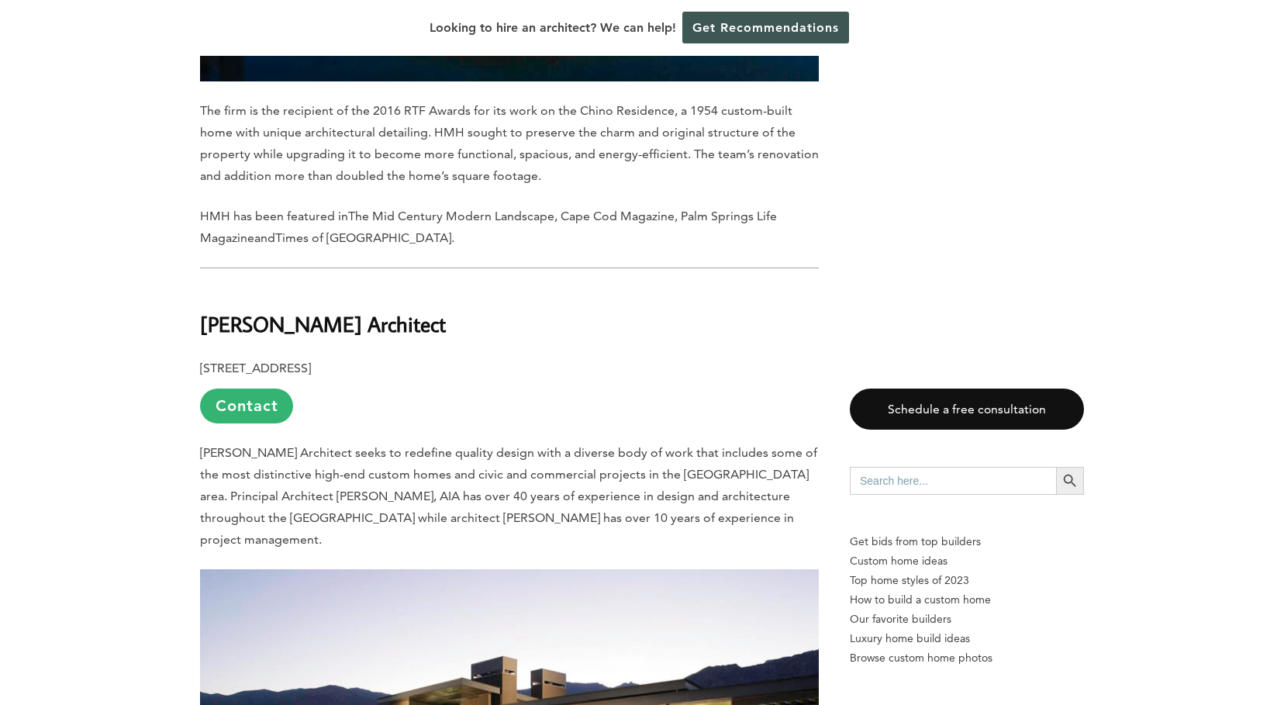
scroll to position [7754, 0]
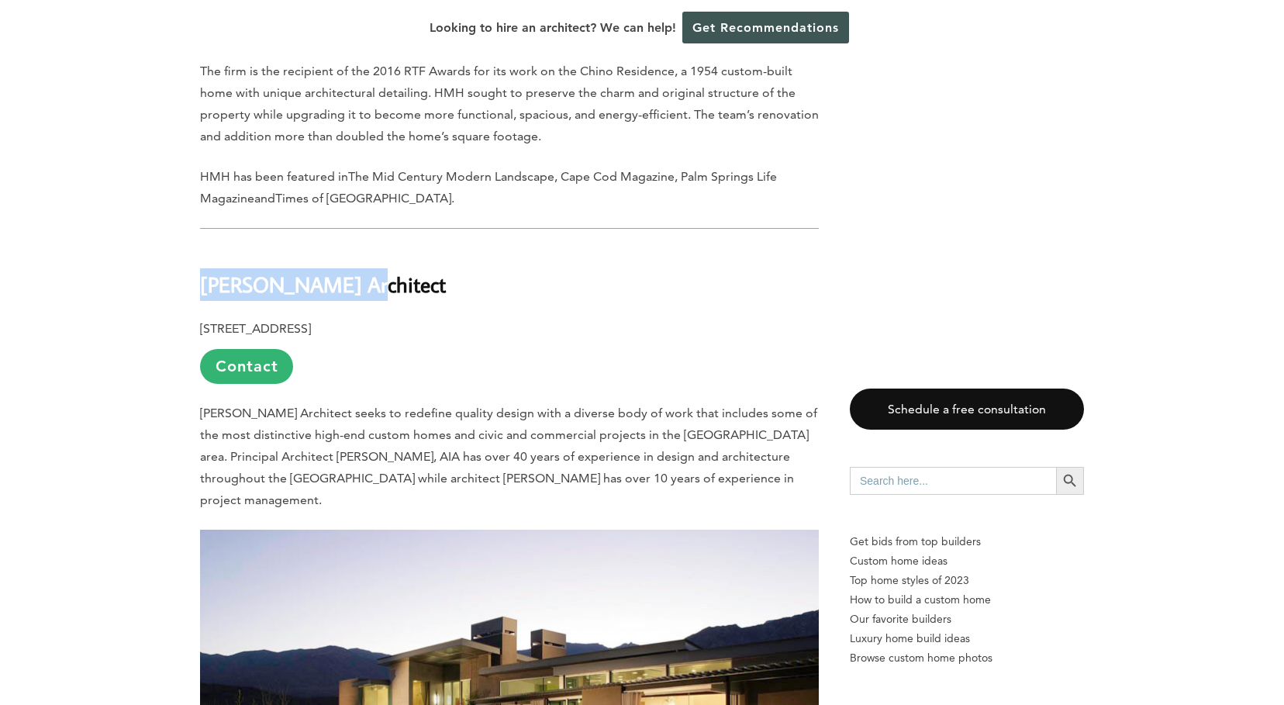
drag, startPoint x: 201, startPoint y: 128, endPoint x: 361, endPoint y: 130, distance: 159.8
click at [361, 247] on h2 "[PERSON_NAME] Architect" at bounding box center [509, 274] width 619 height 54
copy b "[PERSON_NAME] Architect"
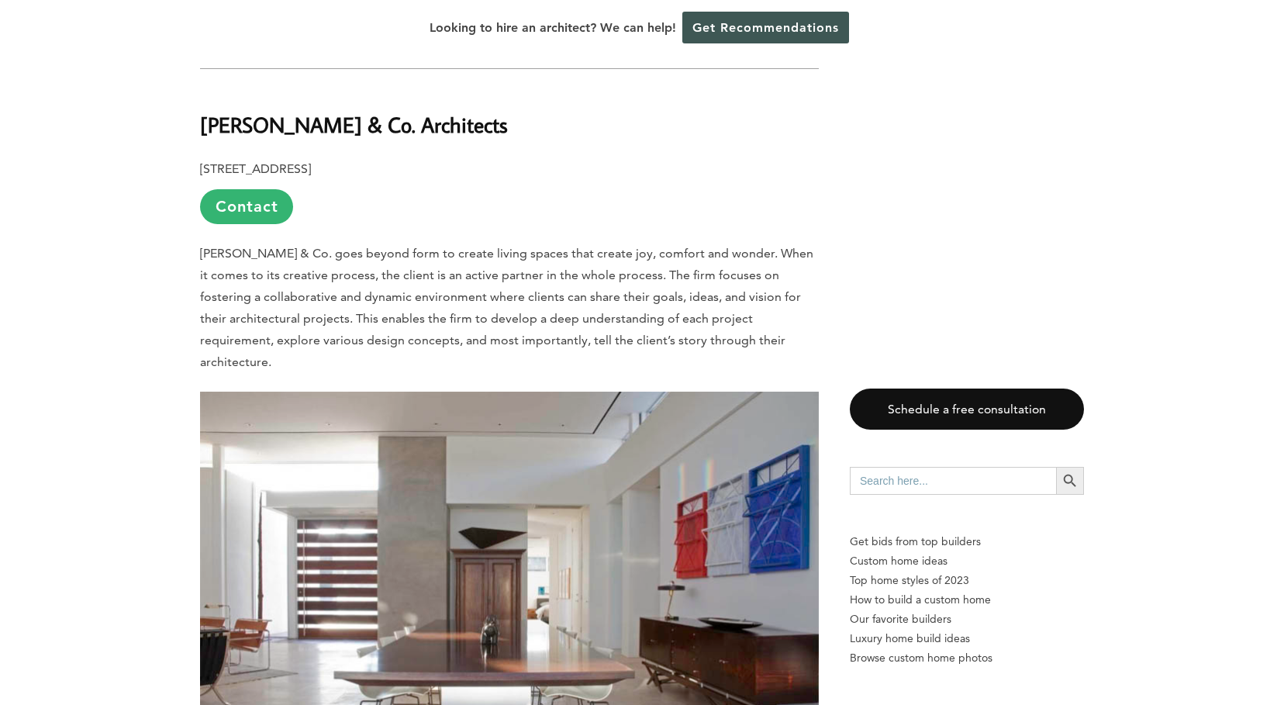
scroll to position [8691, 0]
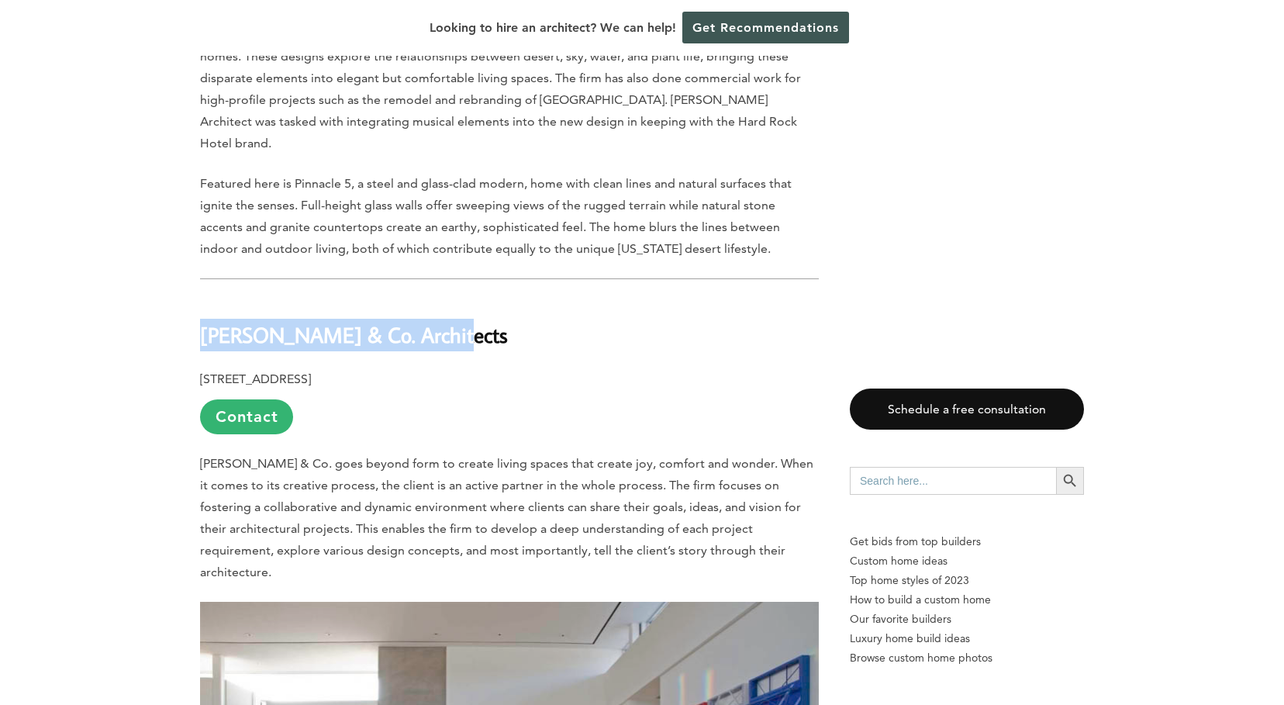
drag, startPoint x: 202, startPoint y: 133, endPoint x: 458, endPoint y: 127, distance: 256.0
click at [458, 298] on h2 "[PERSON_NAME] & Co. Architects" at bounding box center [509, 325] width 619 height 54
copy b "[PERSON_NAME] & Co. Architects"
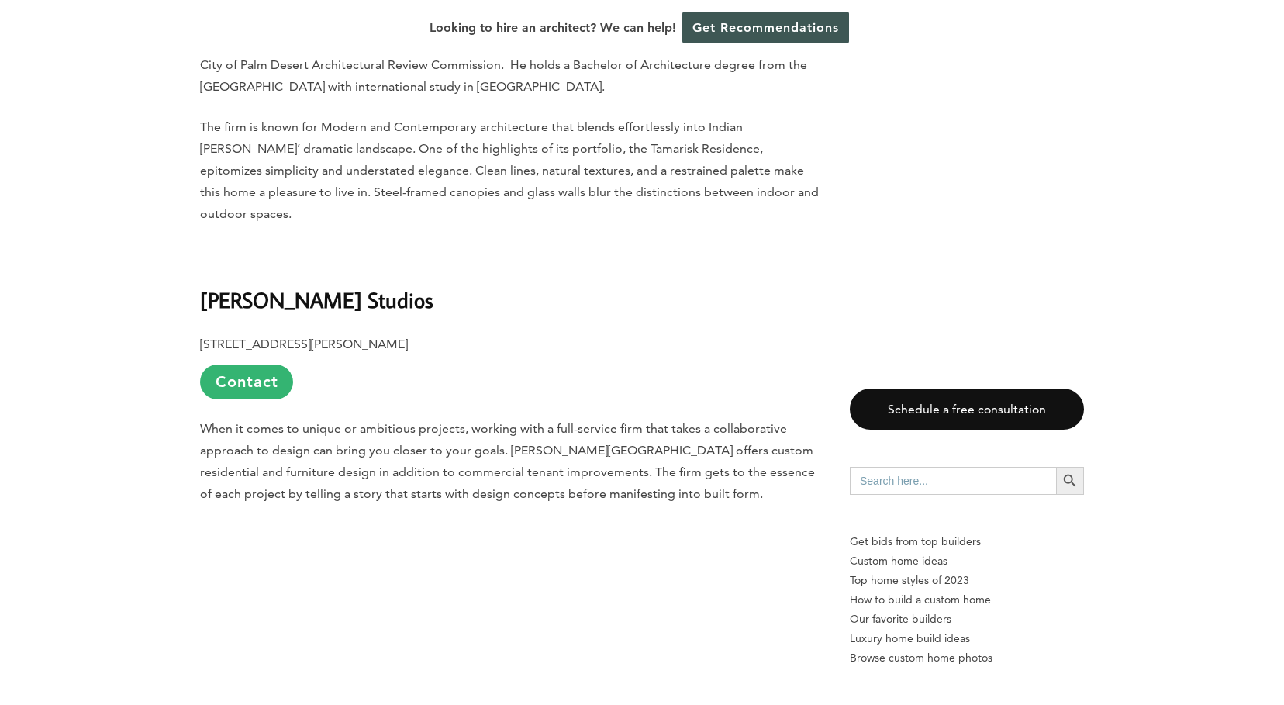
scroll to position [9757, 0]
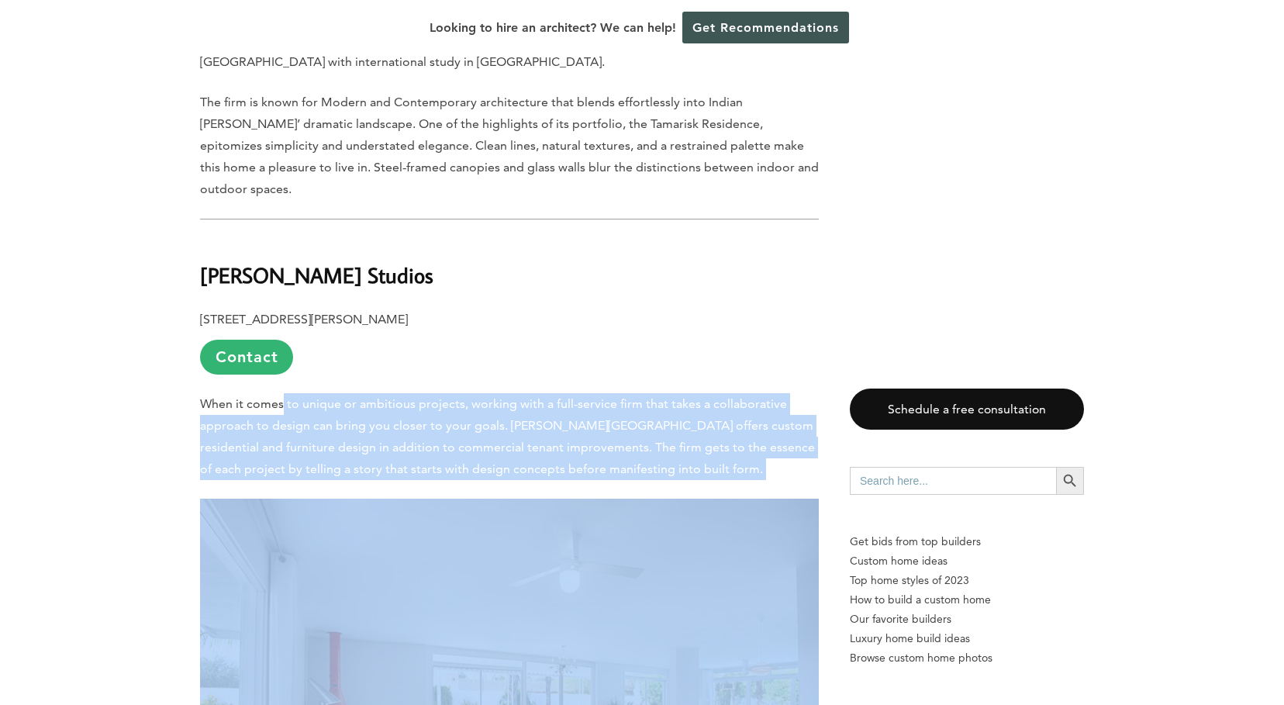
drag, startPoint x: 284, startPoint y: 159, endPoint x: 638, endPoint y: 245, distance: 364.0
click at [313, 396] on span "When it comes to unique or ambitious projects, working with a full-service firm…" at bounding box center [507, 436] width 615 height 80
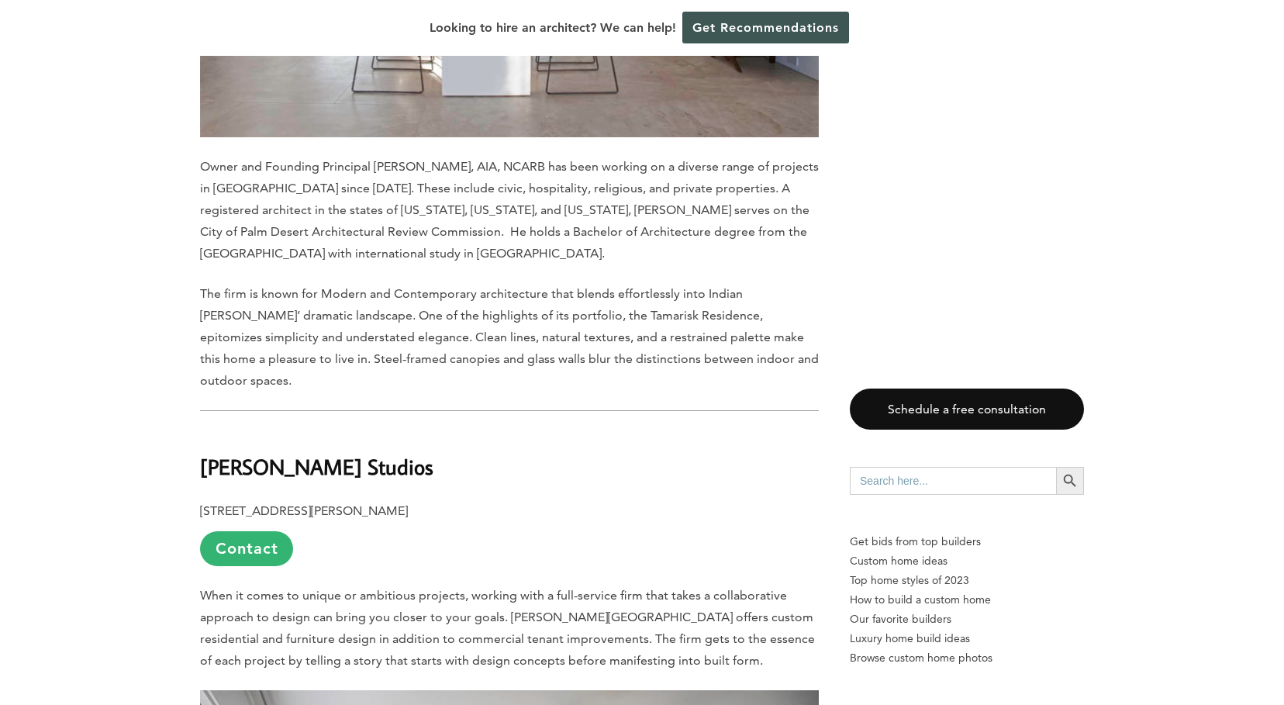
scroll to position [9525, 0]
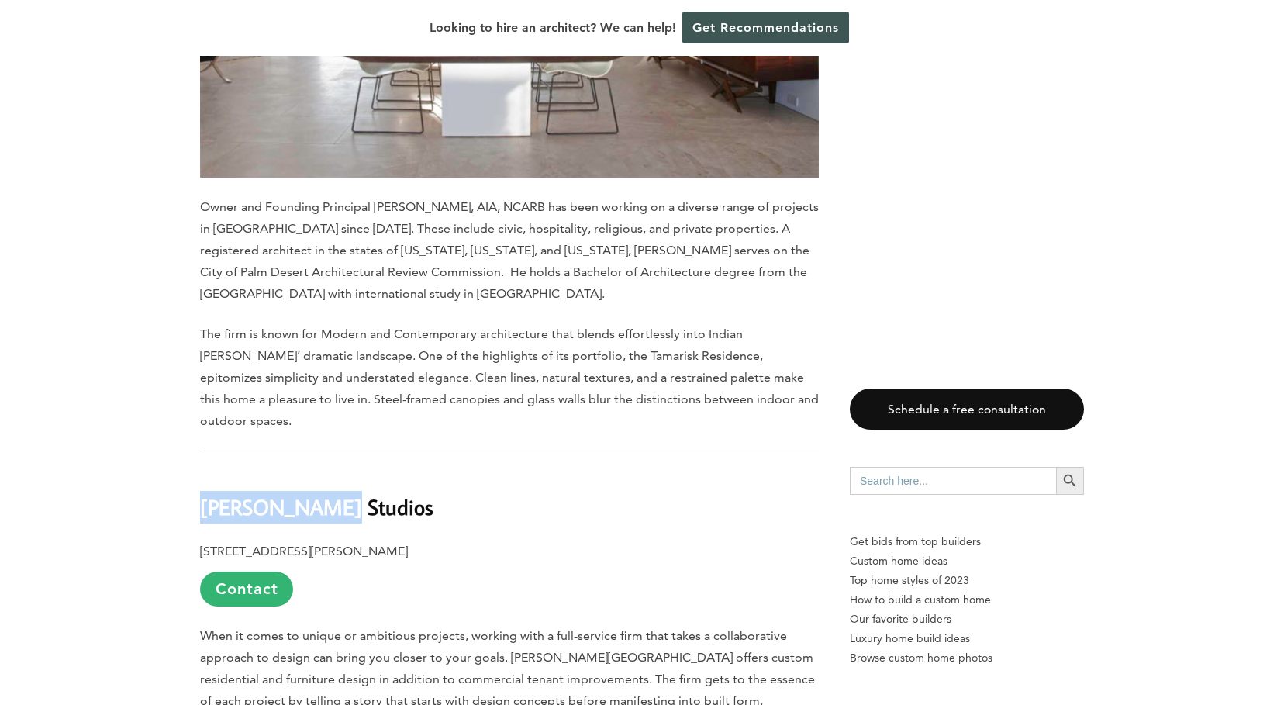
drag, startPoint x: 204, startPoint y: 263, endPoint x: 330, endPoint y: 257, distance: 125.8
click at [330, 493] on b "[PERSON_NAME] Studios" at bounding box center [316, 506] width 233 height 27
copy b "[PERSON_NAME] Studios"
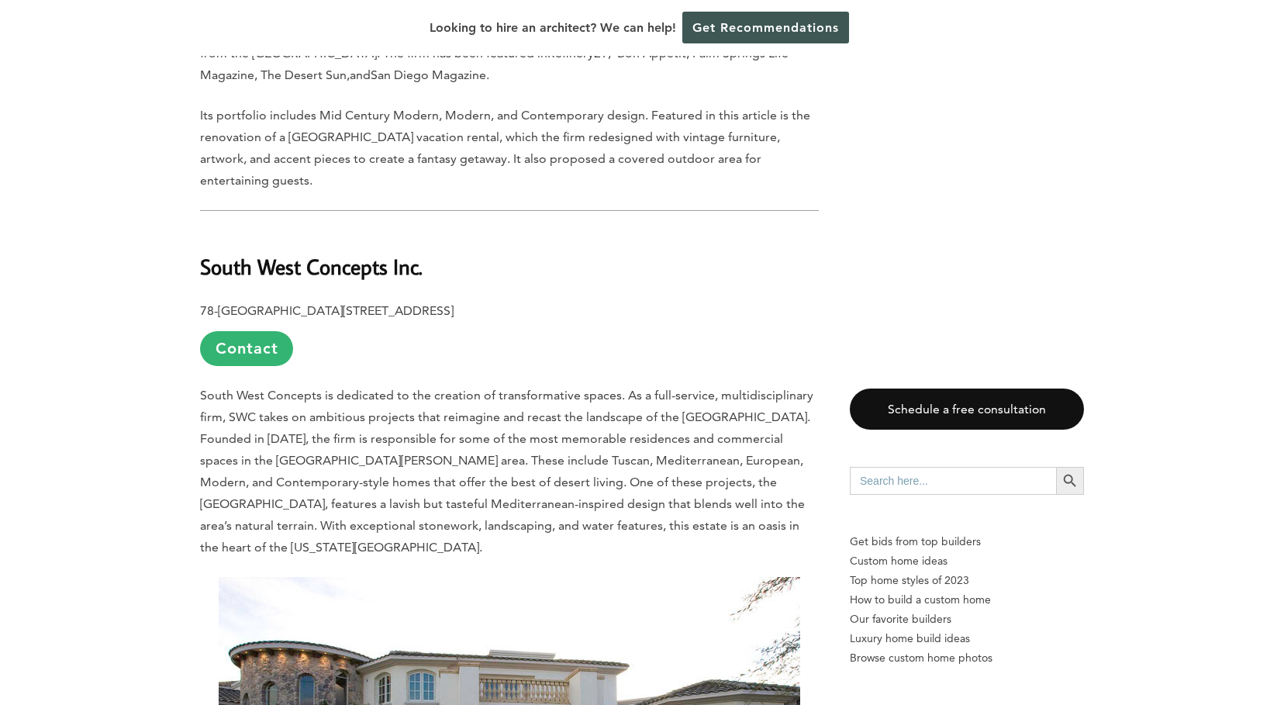
scroll to position [10742, 0]
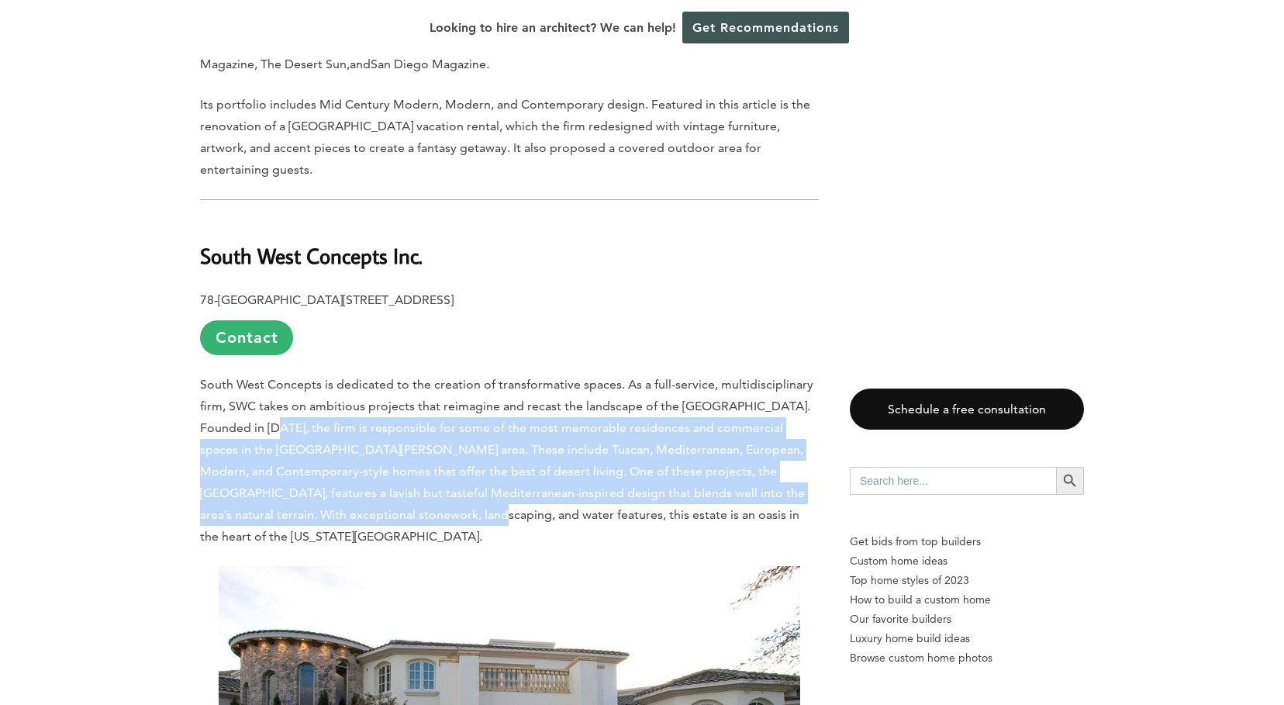
drag, startPoint x: 285, startPoint y: 160, endPoint x: 422, endPoint y: 244, distance: 160.8
click at [422, 377] on span "South West Concepts is dedicated to the creation of transformative spaces. As a…" at bounding box center [506, 460] width 613 height 167
click at [312, 377] on span "South West Concepts is dedicated to the creation of transformative spaces. As a…" at bounding box center [506, 460] width 613 height 167
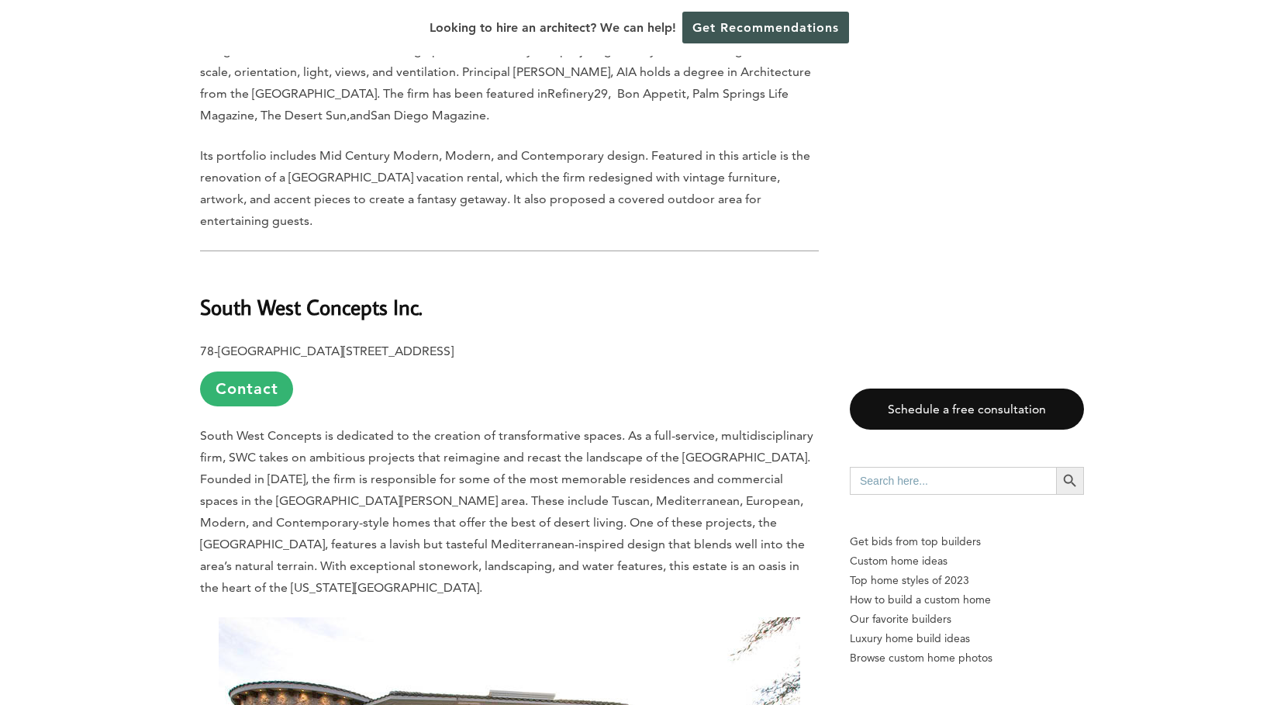
scroll to position [10450, 0]
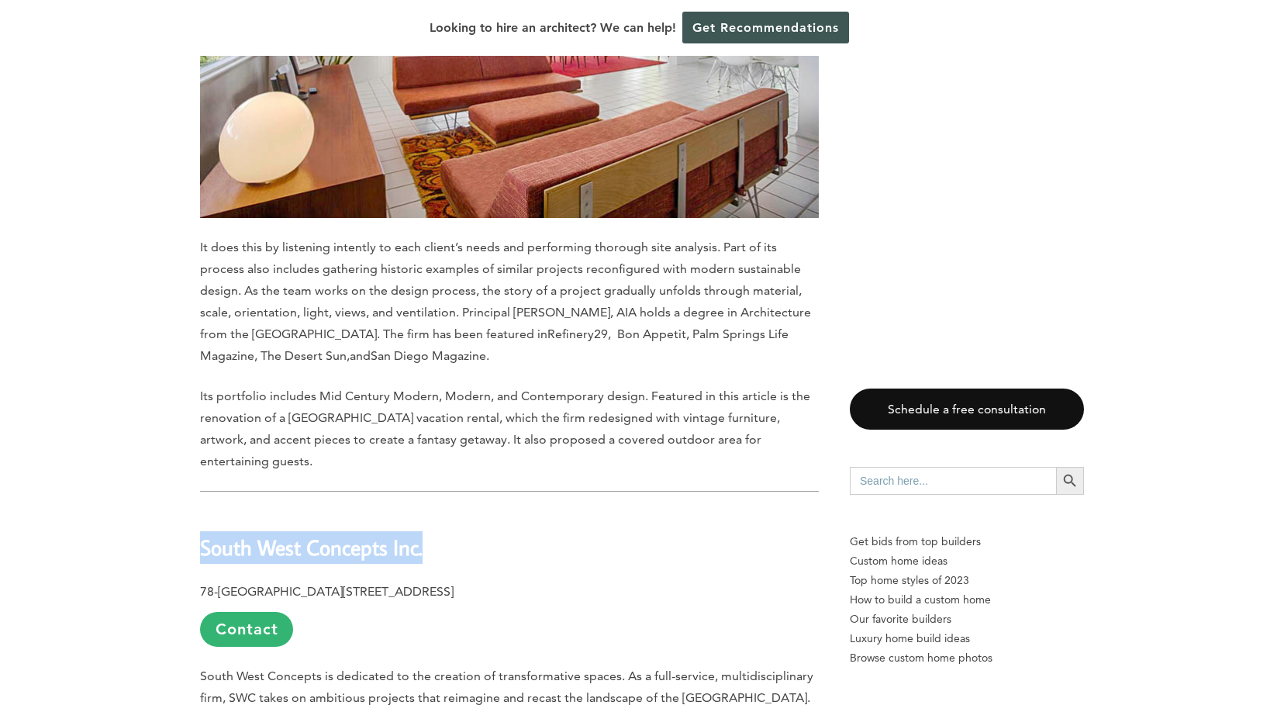
drag, startPoint x: 202, startPoint y: 281, endPoint x: 451, endPoint y: 268, distance: 249.3
click at [451, 510] on h2 "South West Concepts Inc." at bounding box center [509, 537] width 619 height 54
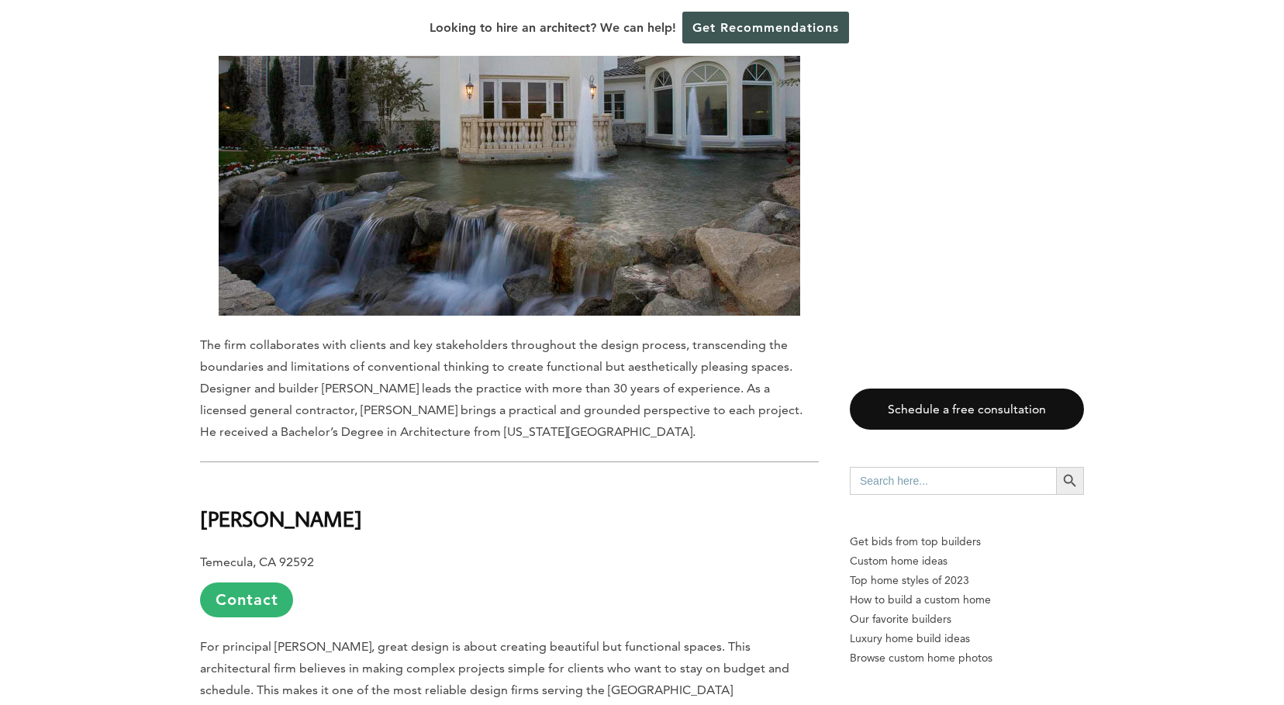
scroll to position [11363, 0]
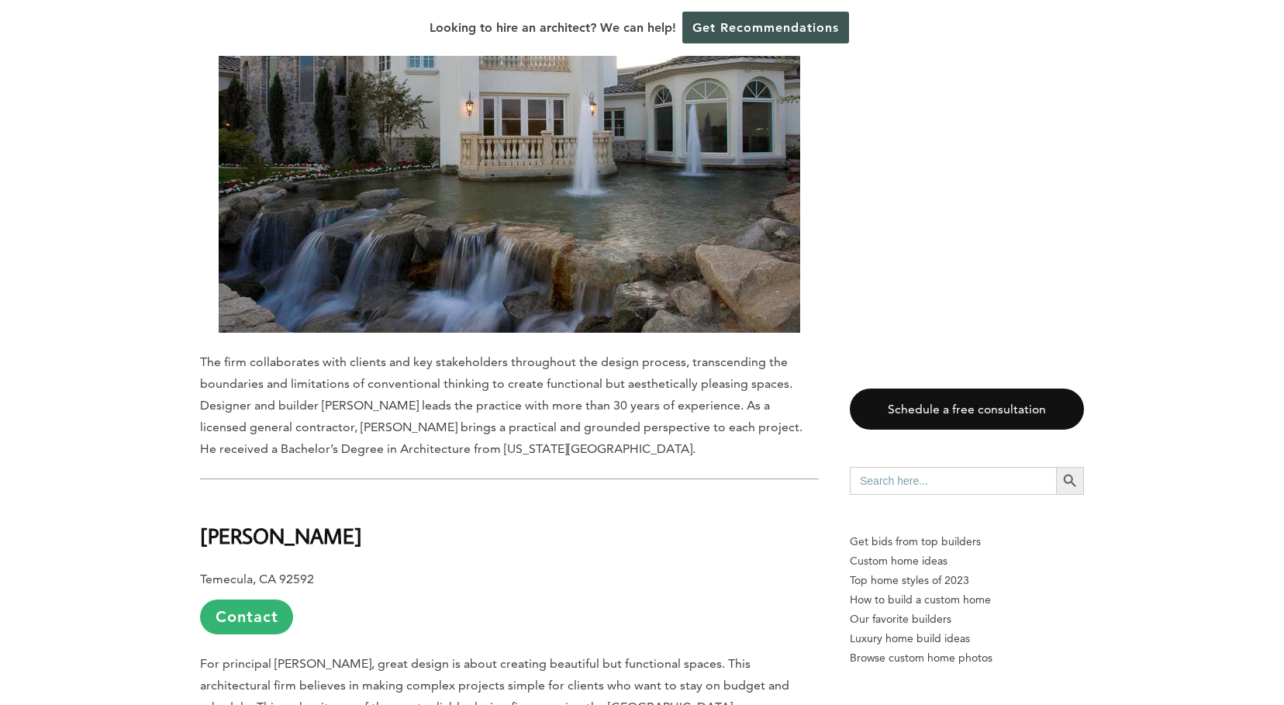
drag, startPoint x: 200, startPoint y: 244, endPoint x: 353, endPoint y: 260, distance: 153.6
click at [353, 498] on h2 "[PERSON_NAME]" at bounding box center [509, 525] width 619 height 54
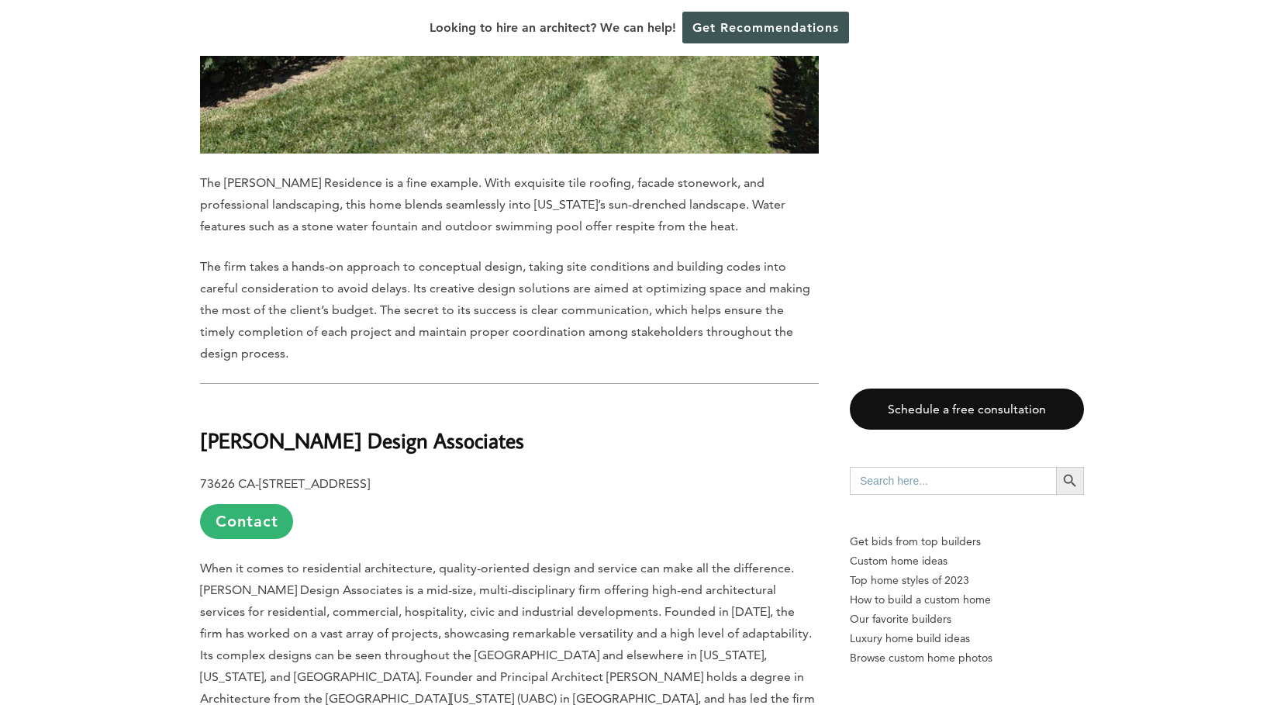
scroll to position [12585, 0]
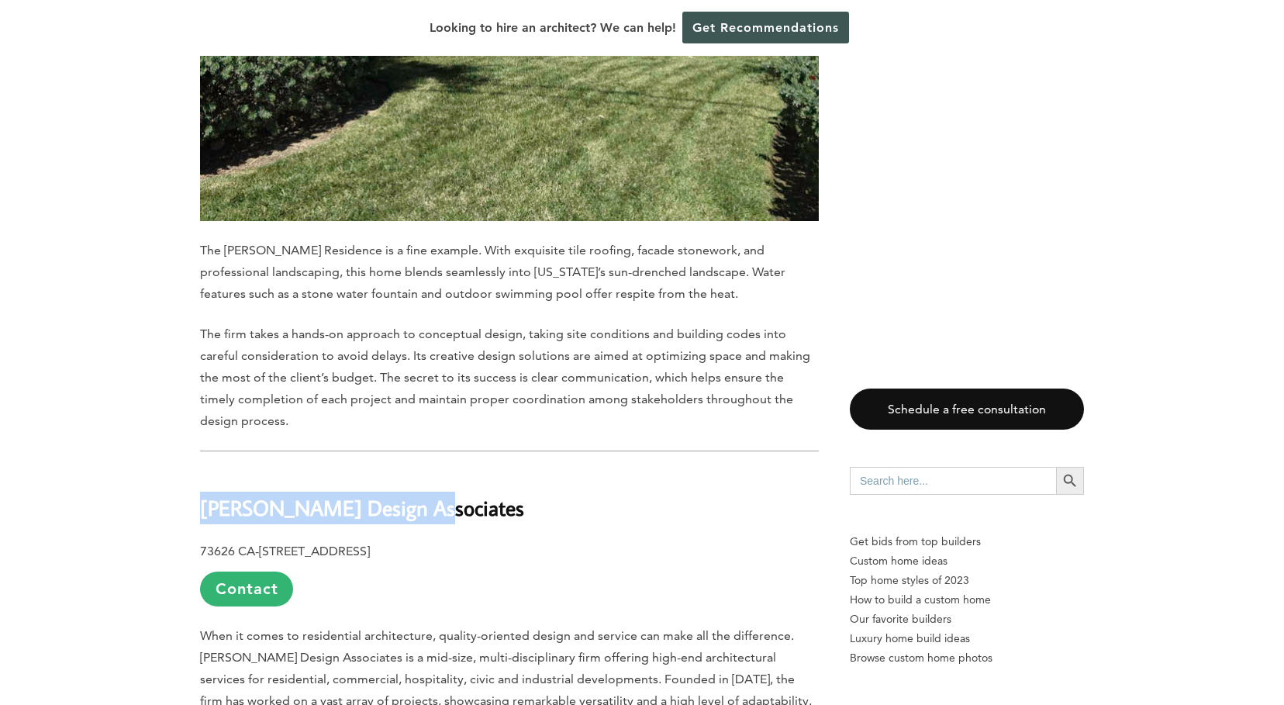
drag, startPoint x: 203, startPoint y: 217, endPoint x: 437, endPoint y: 227, distance: 233.7
click at [437, 494] on b "[PERSON_NAME] Design Associates" at bounding box center [362, 507] width 324 height 27
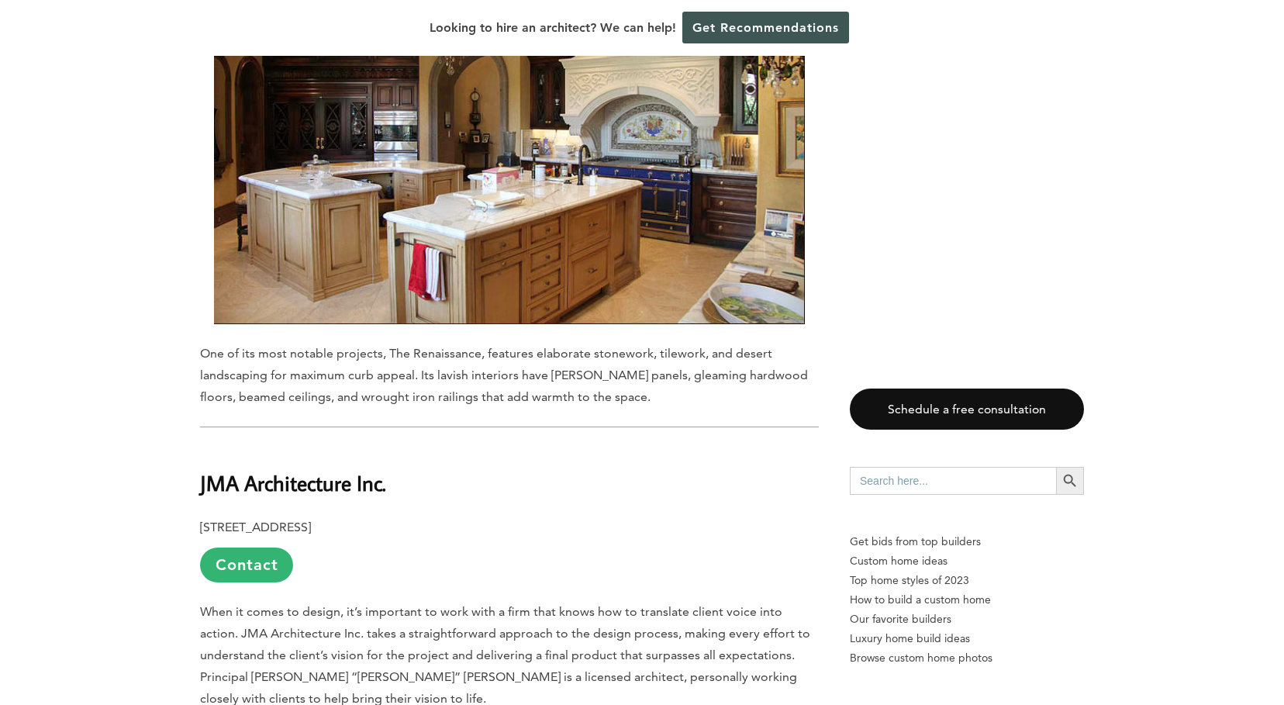
scroll to position [13442, 0]
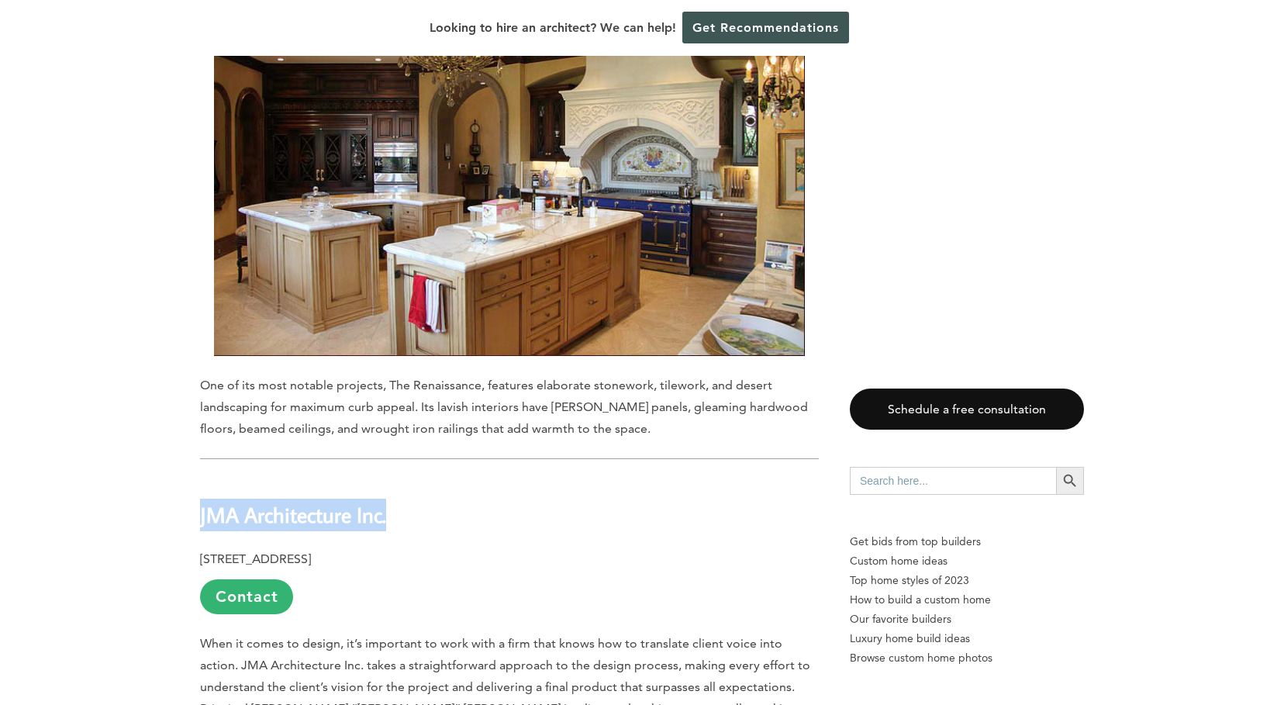
drag, startPoint x: 202, startPoint y: 230, endPoint x: 411, endPoint y: 226, distance: 209.4
click at [411, 478] on h2 "JMA Architecture Inc." at bounding box center [509, 505] width 619 height 54
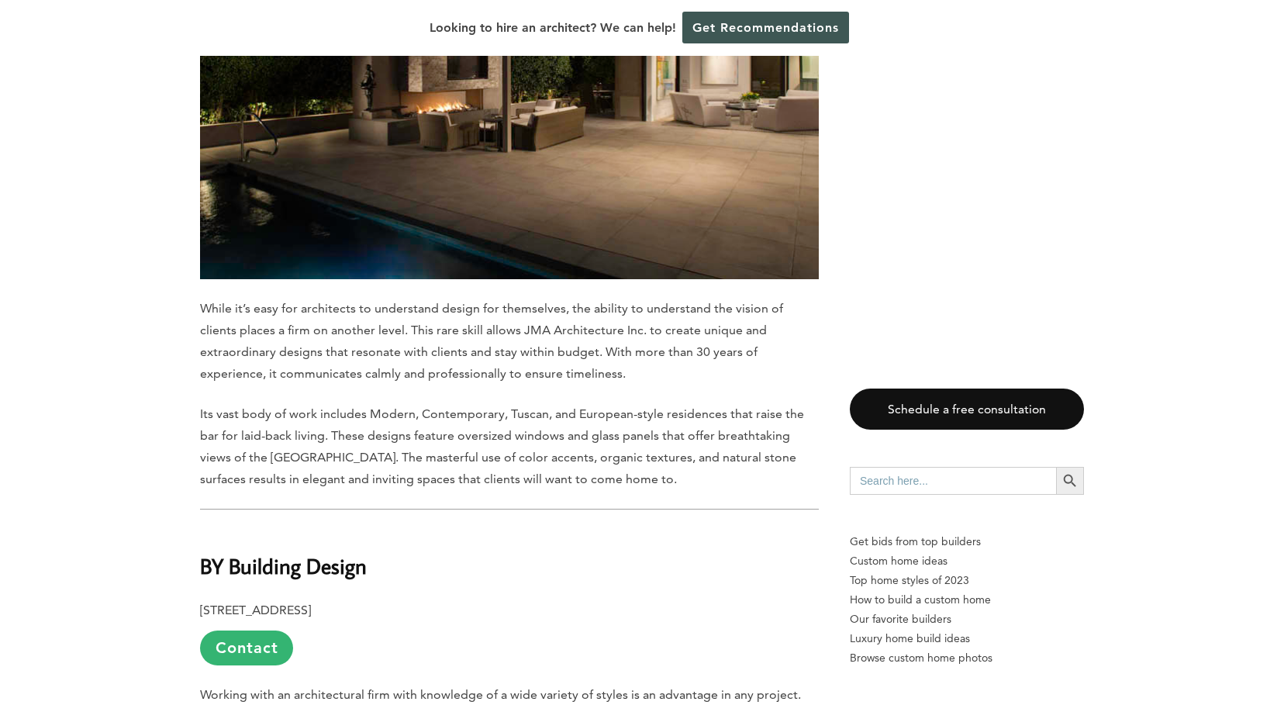
scroll to position [14458, 0]
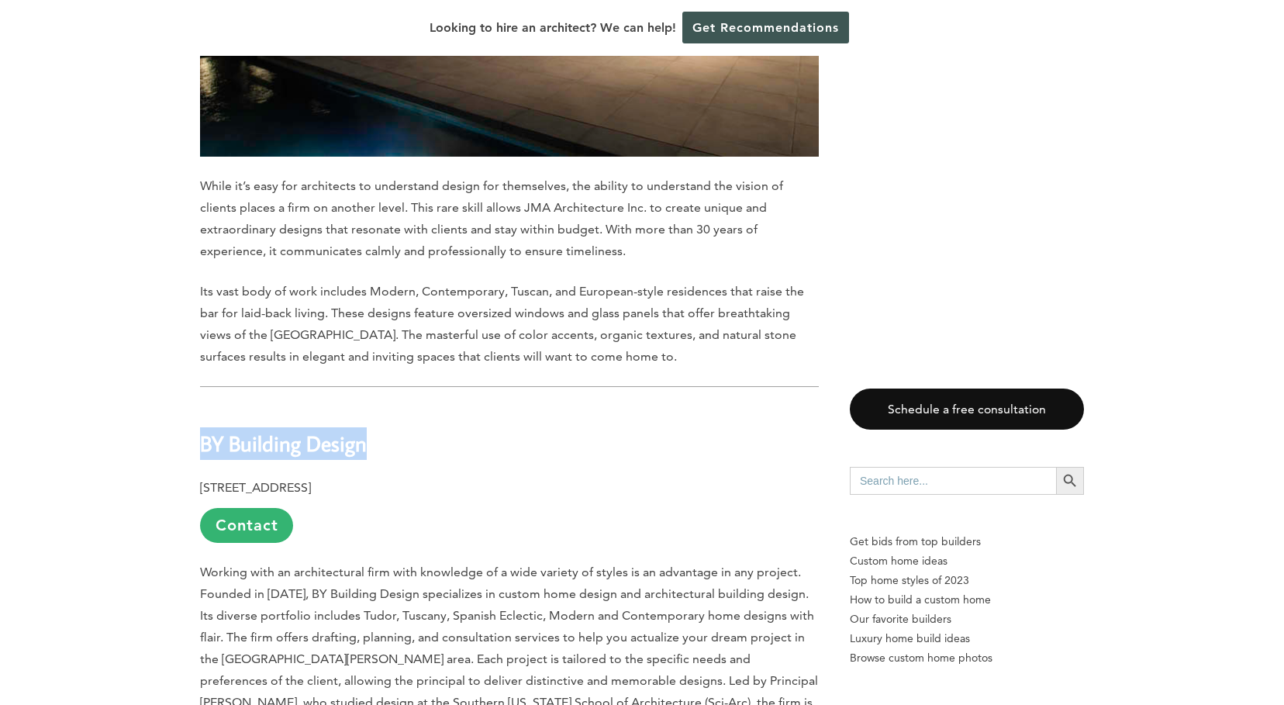
drag, startPoint x: 202, startPoint y: 152, endPoint x: 386, endPoint y: 149, distance: 184.6
click at [386, 406] on h2 "BY Building Design" at bounding box center [509, 433] width 619 height 54
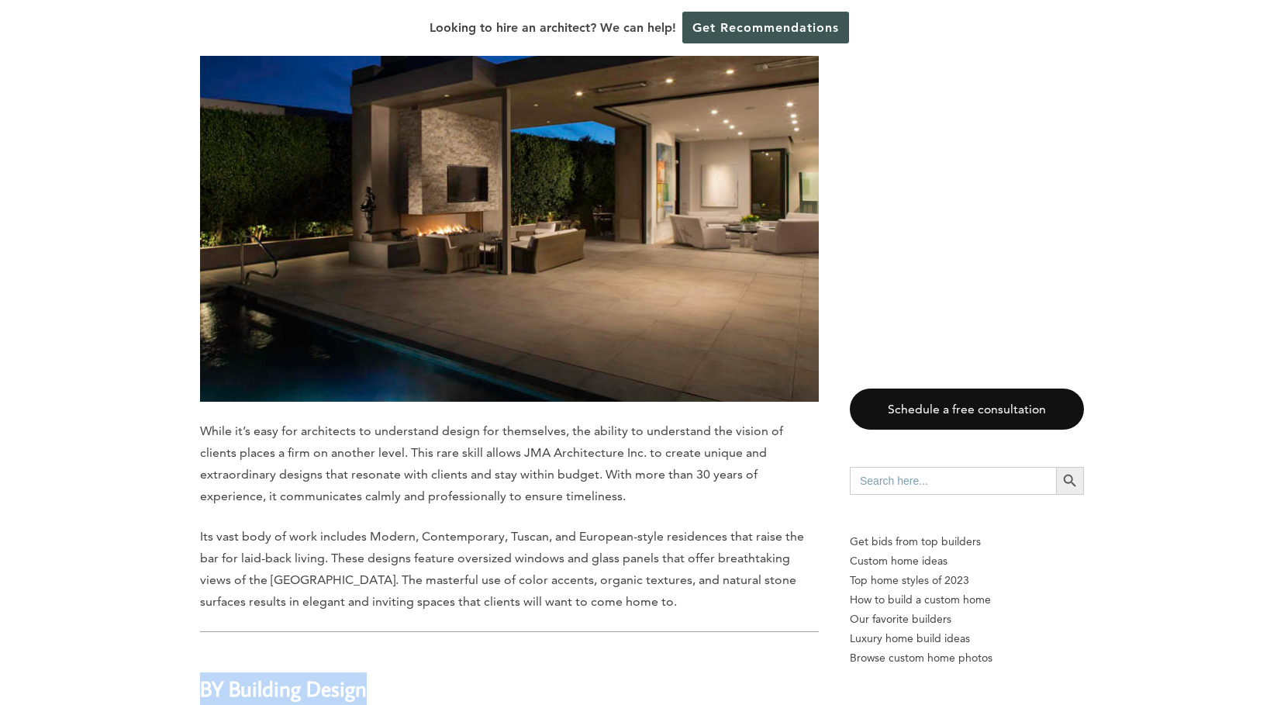
scroll to position [13992, 0]
